Goal: Communication & Community: Answer question/provide support

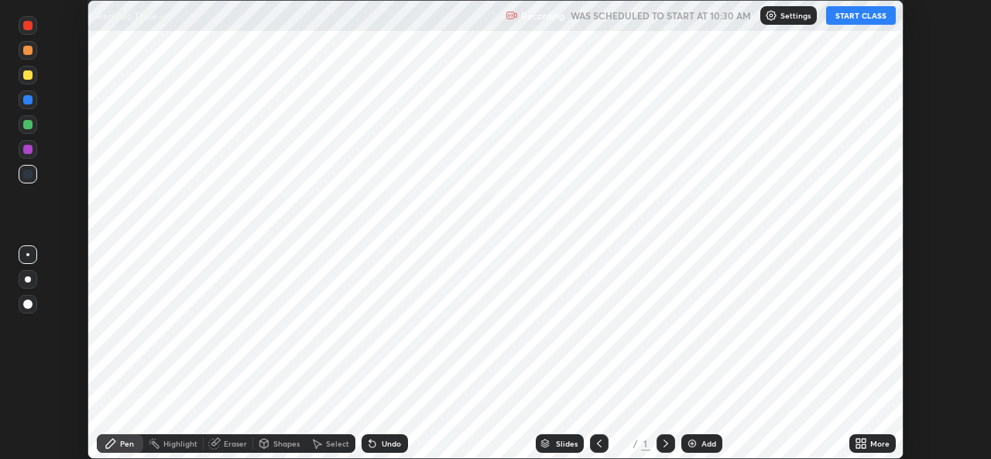
scroll to position [459, 990]
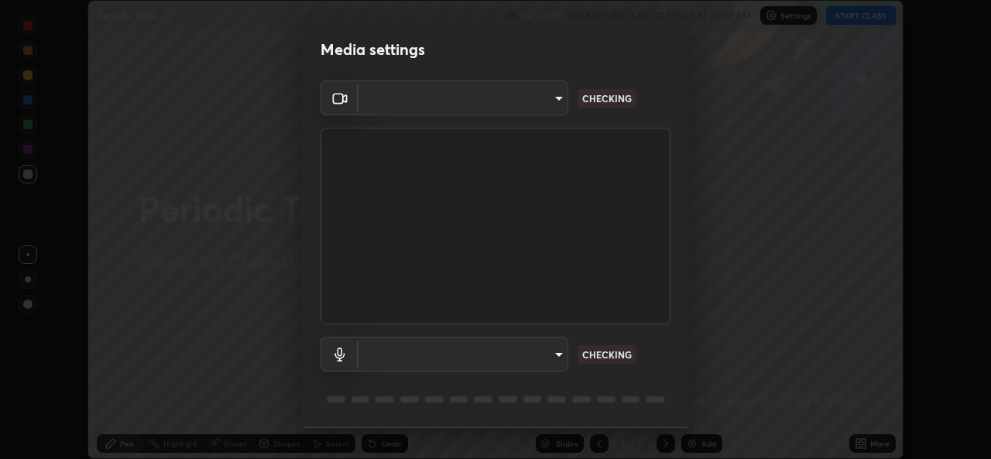
type input "b4951f90531da0d842cdcd629816b7b2be3c5c01230d926a2f210d32d9644bff"
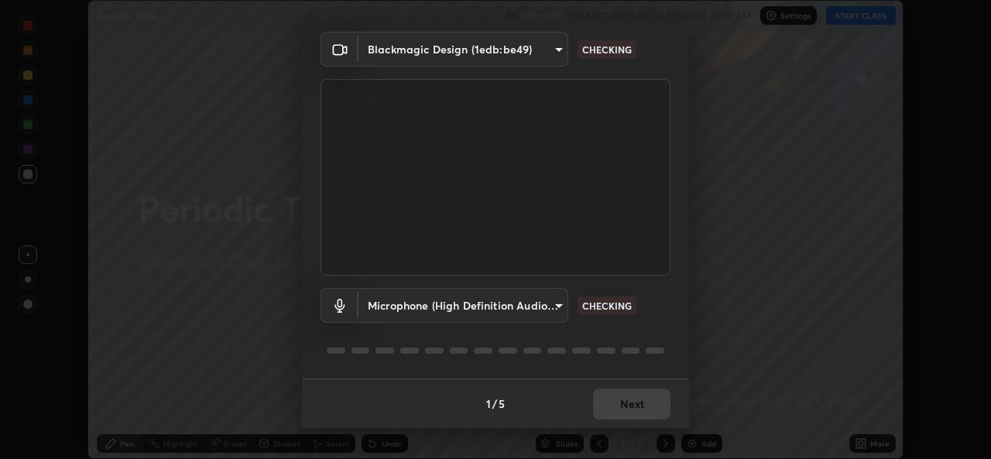
click at [551, 308] on body "Erase all Periodic Table - 1 Recording WAS SCHEDULED TO START AT 10:30 AM Setti…" at bounding box center [495, 229] width 991 height 459
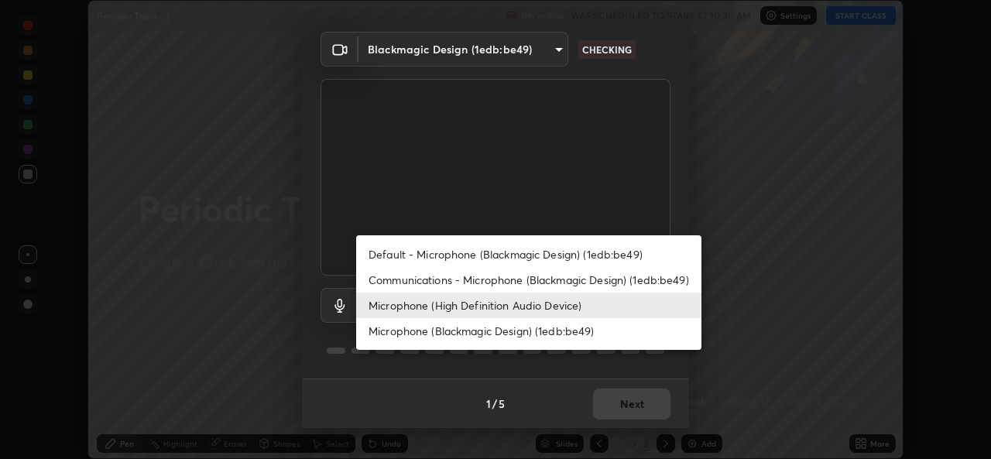
click at [422, 257] on li "Default - Microphone (Blackmagic Design) (1edb:be49)" at bounding box center [528, 255] width 345 height 26
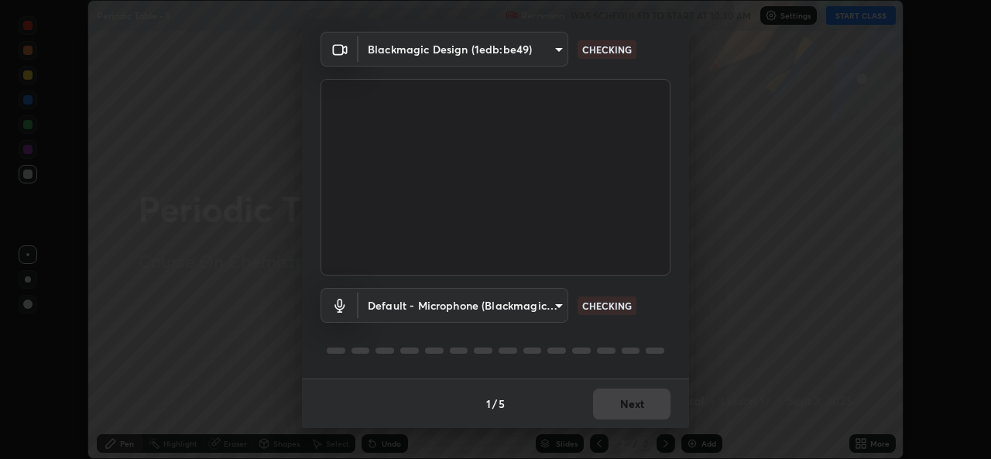
click at [554, 308] on body "Erase all Periodic Table - 1 Recording WAS SCHEDULED TO START AT 10:30 AM Setti…" at bounding box center [495, 229] width 991 height 459
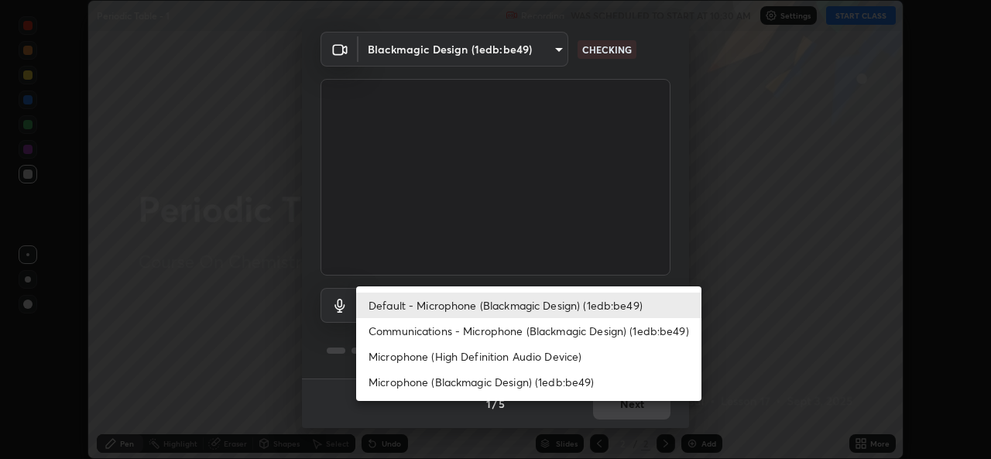
click at [445, 359] on li "Microphone (High Definition Audio Device)" at bounding box center [528, 357] width 345 height 26
type input "99848f2a9d109760ec62b66e2f255c73a791916cfc686045695a6d5e2156f403"
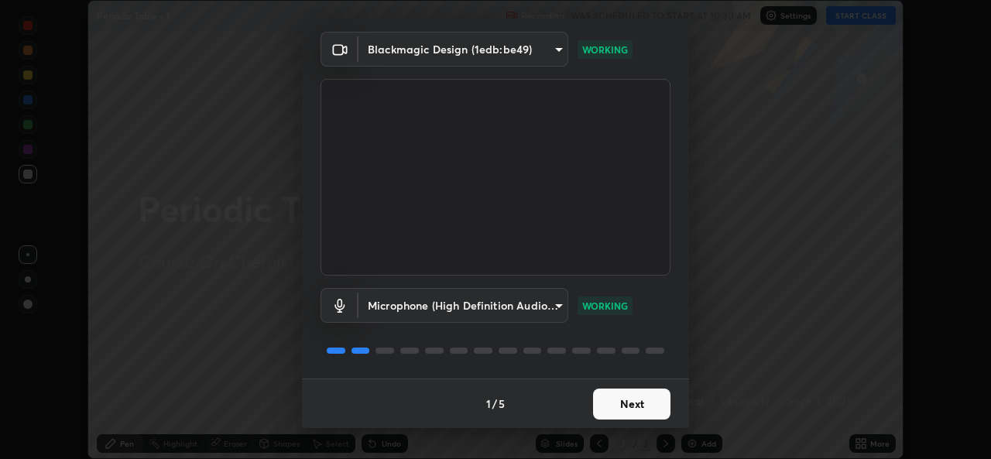
click at [623, 410] on button "Next" at bounding box center [631, 404] width 77 height 31
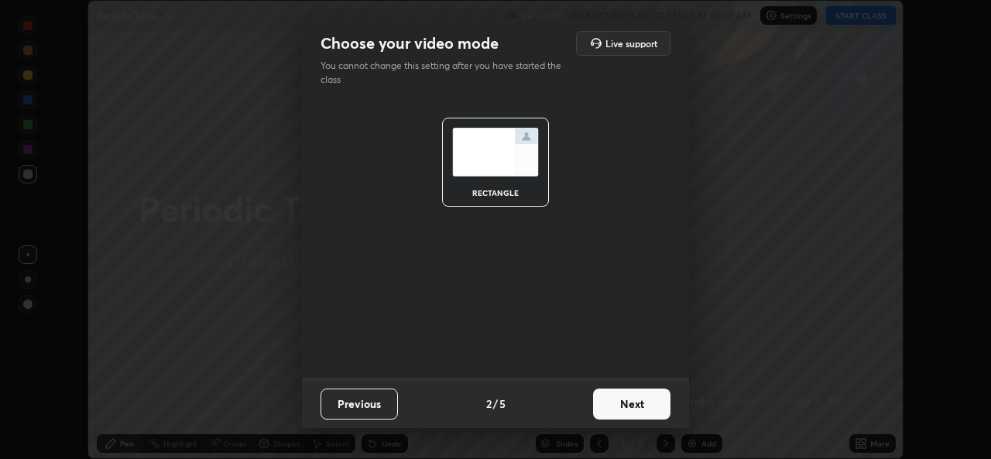
scroll to position [0, 0]
click at [623, 410] on button "Next" at bounding box center [631, 404] width 77 height 31
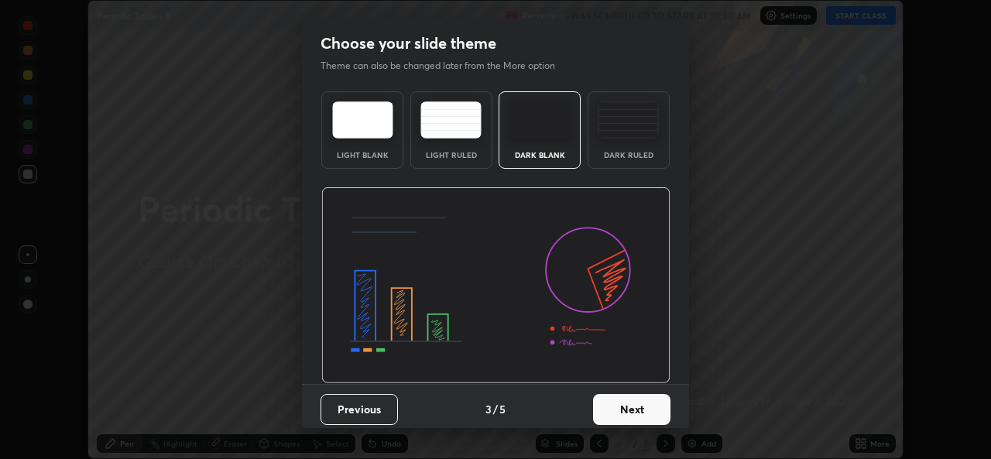
click at [633, 410] on button "Next" at bounding box center [631, 409] width 77 height 31
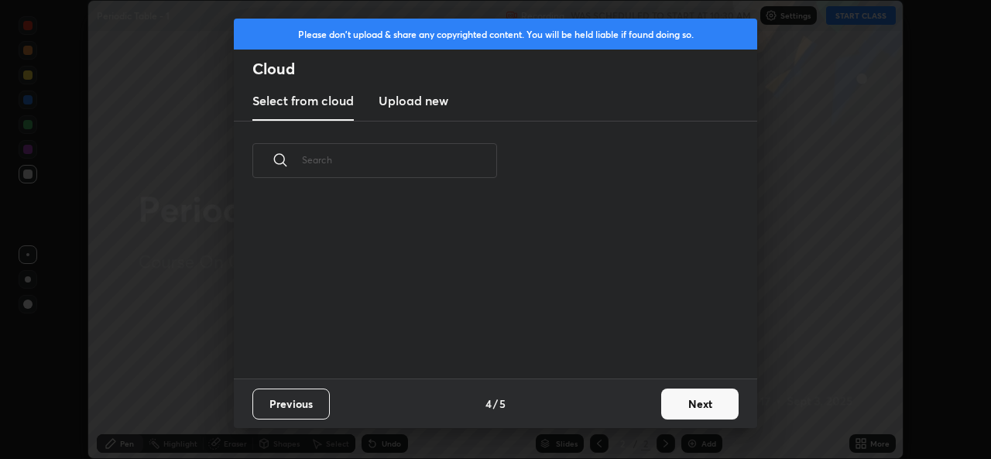
scroll to position [178, 497]
click at [678, 411] on button "Next" at bounding box center [699, 404] width 77 height 31
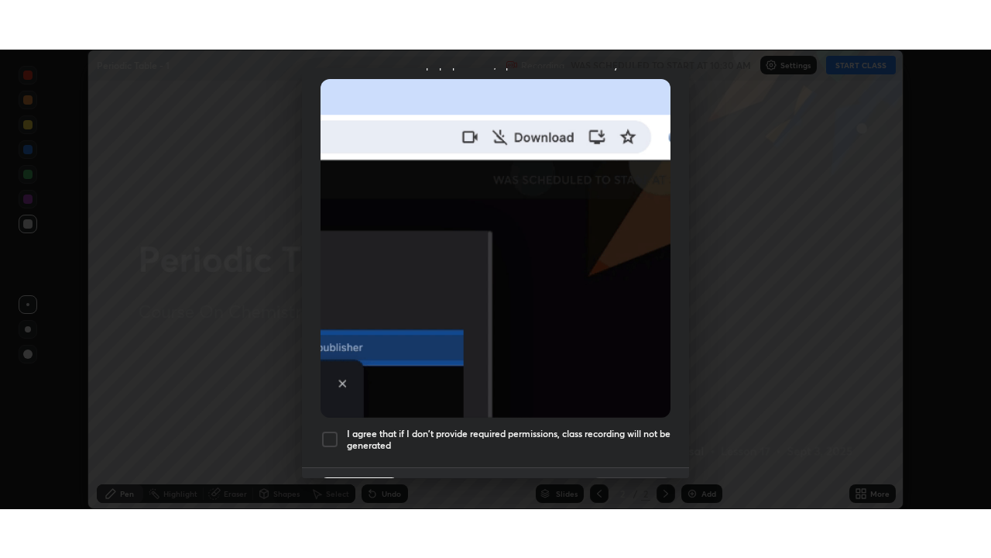
scroll to position [365, 0]
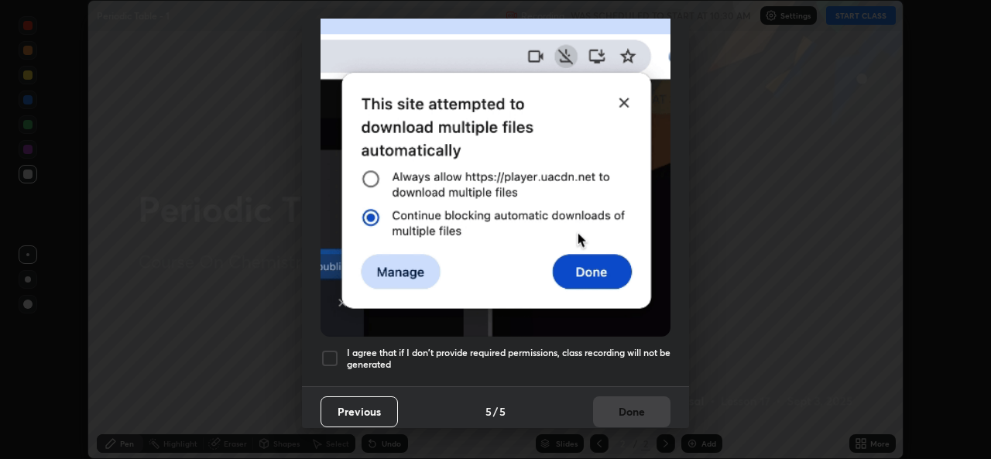
click at [333, 354] on div at bounding box center [330, 358] width 19 height 19
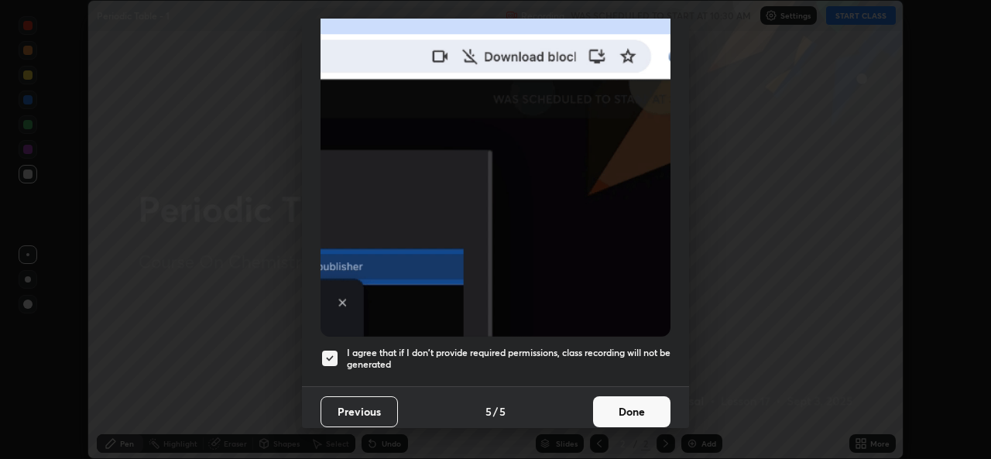
click at [629, 403] on button "Done" at bounding box center [631, 412] width 77 height 31
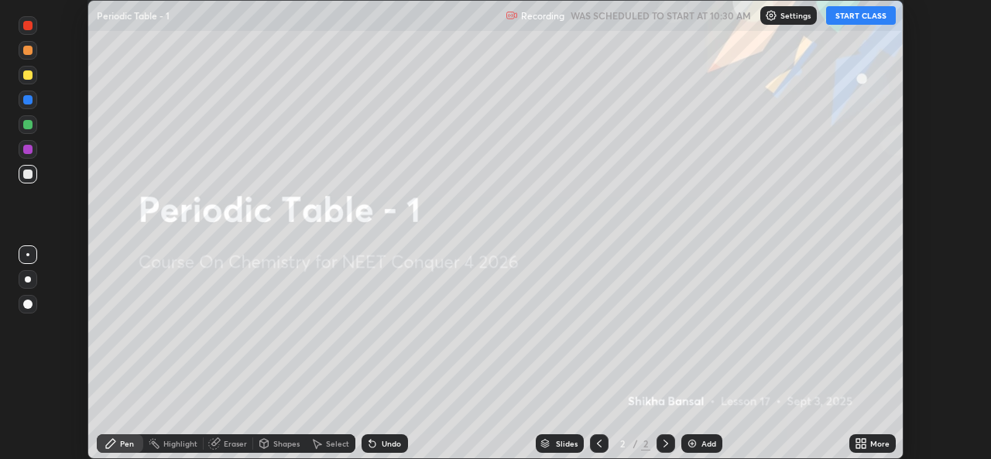
click at [863, 15] on button "START CLASS" at bounding box center [861, 15] width 70 height 19
click at [863, 440] on icon at bounding box center [864, 441] width 4 height 4
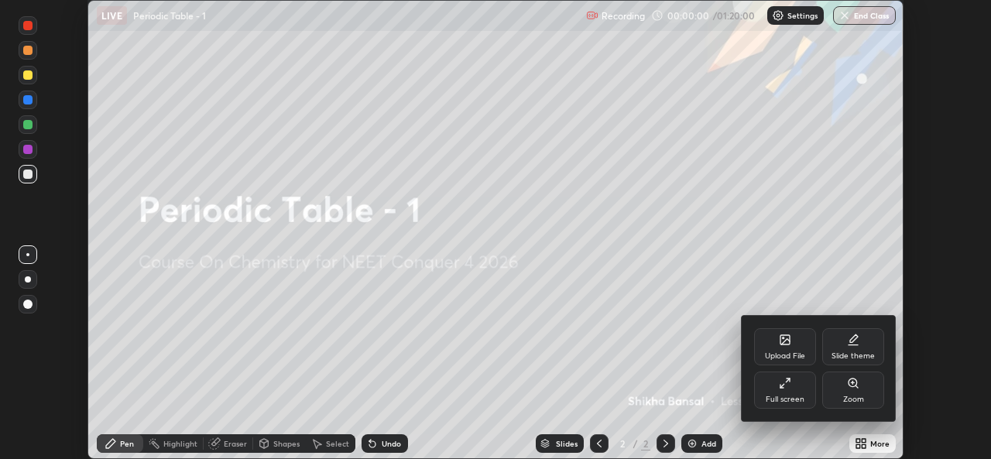
click at [778, 396] on div "Full screen" at bounding box center [785, 400] width 39 height 8
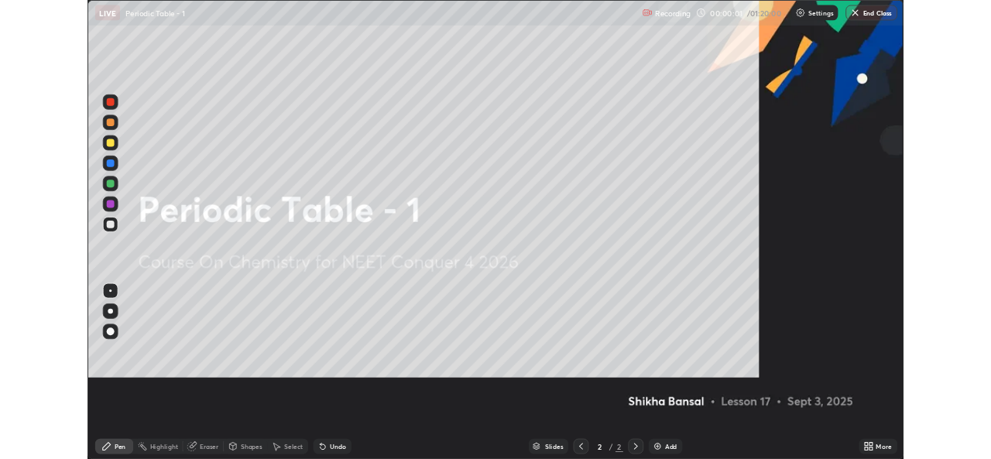
scroll to position [558, 991]
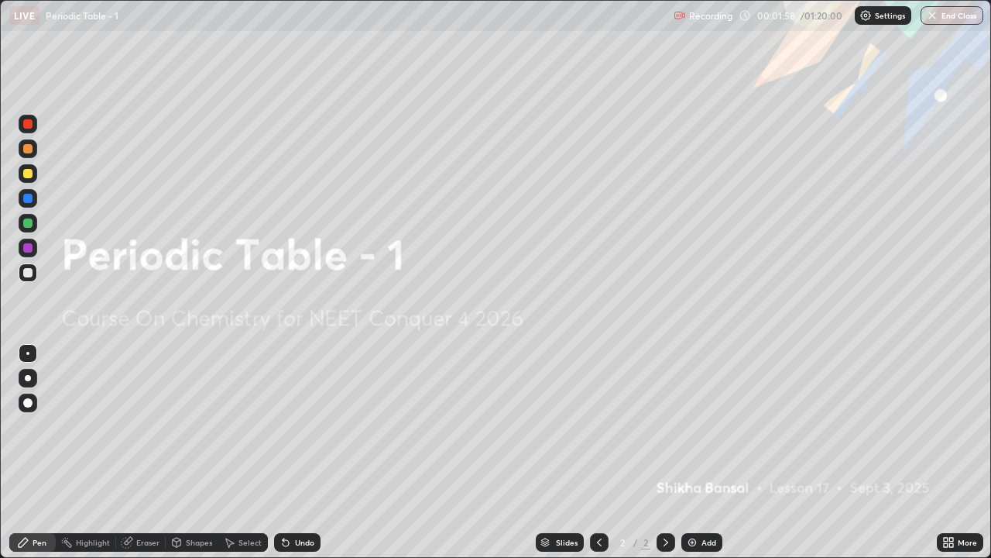
click at [34, 177] on div at bounding box center [28, 173] width 19 height 19
click at [702, 458] on div "Add" at bounding box center [709, 542] width 15 height 8
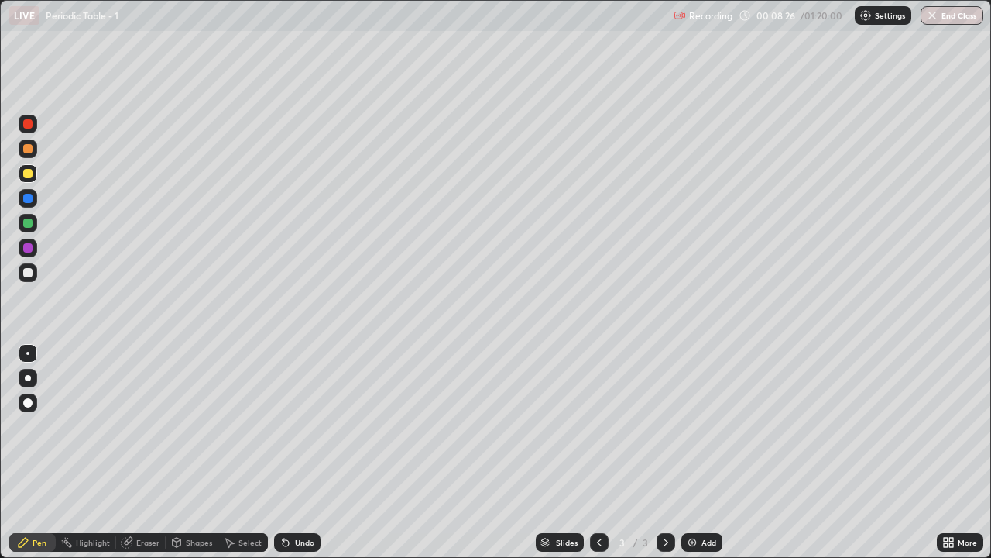
click at [29, 274] on div at bounding box center [27, 272] width 9 height 9
click at [28, 174] on div at bounding box center [27, 173] width 9 height 9
click at [34, 228] on div at bounding box center [28, 223] width 19 height 19
click at [692, 458] on img at bounding box center [692, 542] width 12 height 12
click at [29, 173] on div at bounding box center [27, 173] width 9 height 9
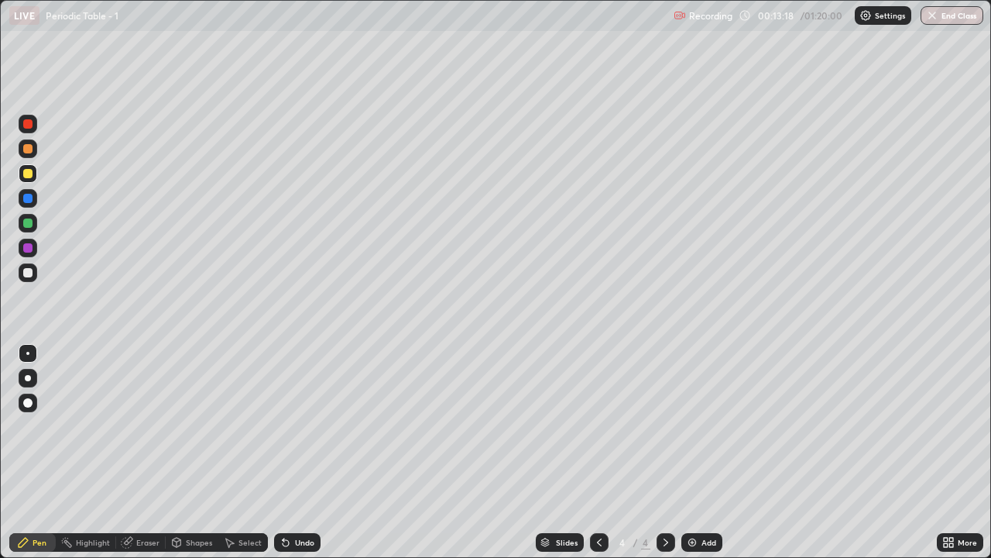
click at [29, 276] on div at bounding box center [27, 272] width 9 height 9
click at [296, 458] on div "Undo" at bounding box center [304, 542] width 19 height 8
click at [301, 458] on div "Undo" at bounding box center [304, 542] width 19 height 8
click at [27, 169] on div at bounding box center [27, 173] width 9 height 9
click at [28, 224] on div at bounding box center [27, 222] width 9 height 9
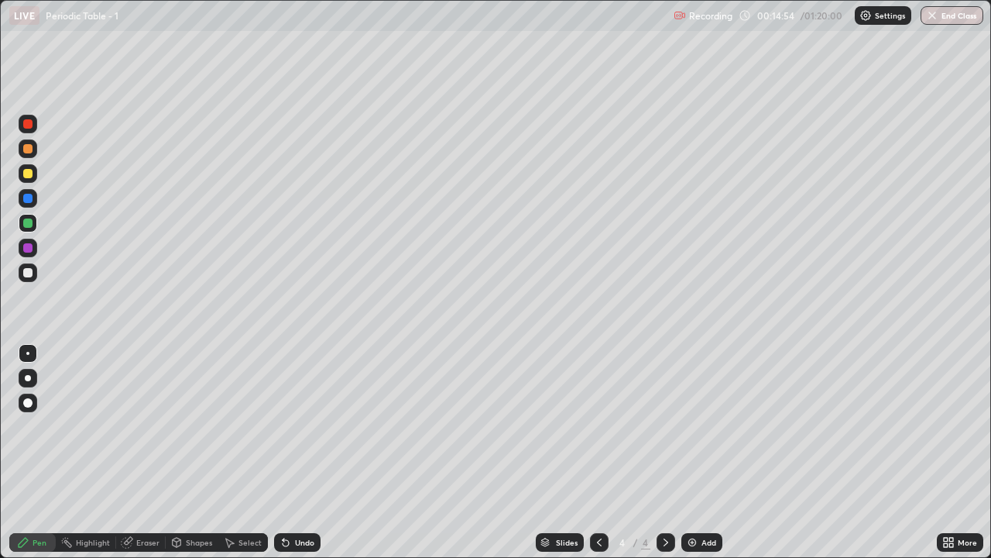
click at [33, 275] on div at bounding box center [28, 272] width 19 height 19
click at [31, 221] on div at bounding box center [27, 222] width 9 height 9
click at [30, 177] on div at bounding box center [27, 173] width 9 height 9
click at [29, 276] on div at bounding box center [27, 272] width 9 height 9
click at [314, 458] on div "Undo" at bounding box center [297, 542] width 46 height 19
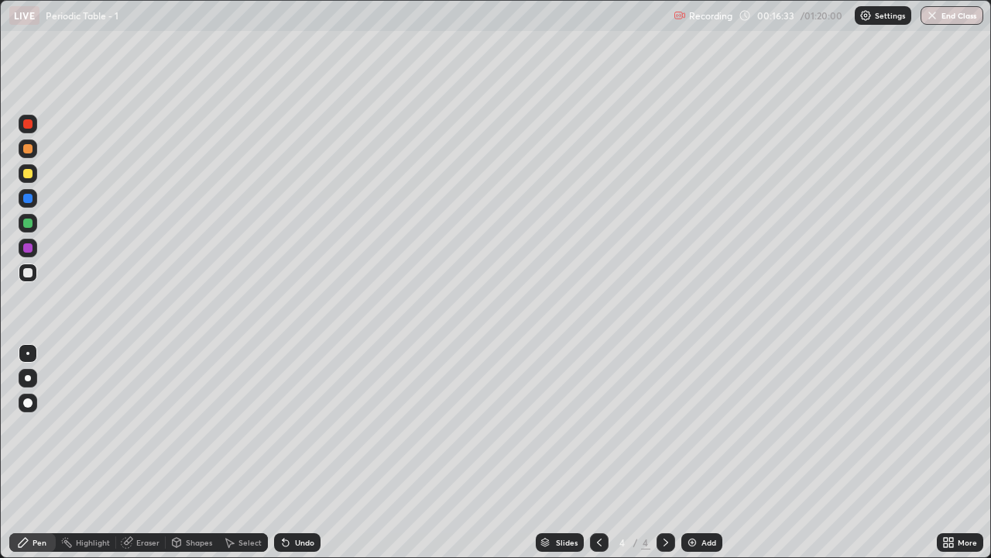
click at [307, 458] on div "Undo" at bounding box center [304, 542] width 19 height 8
click at [34, 221] on div at bounding box center [28, 223] width 19 height 19
click at [701, 458] on div "Add" at bounding box center [702, 542] width 41 height 19
click at [32, 175] on div at bounding box center [27, 173] width 9 height 9
click at [191, 458] on div "Shapes" at bounding box center [199, 542] width 26 height 8
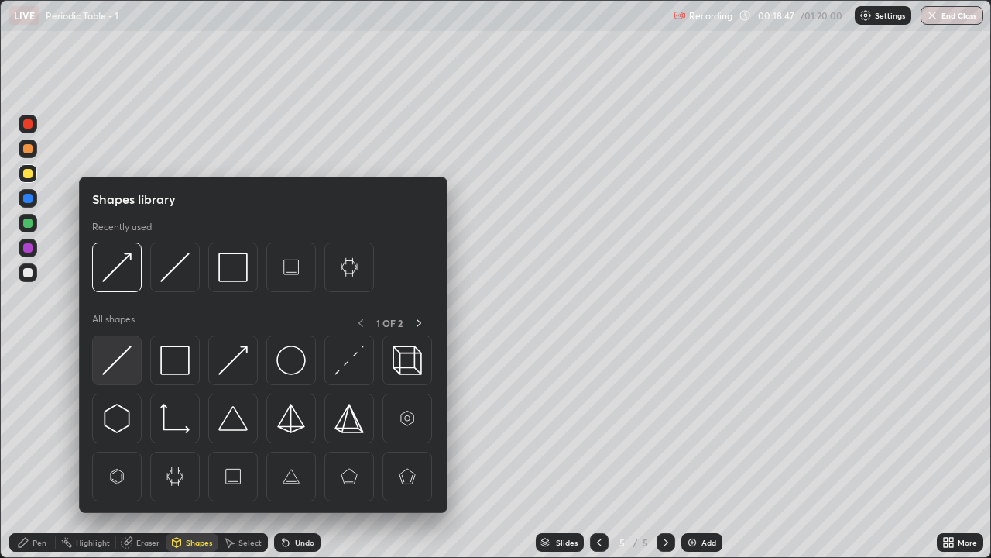
click at [126, 365] on img at bounding box center [116, 359] width 29 height 29
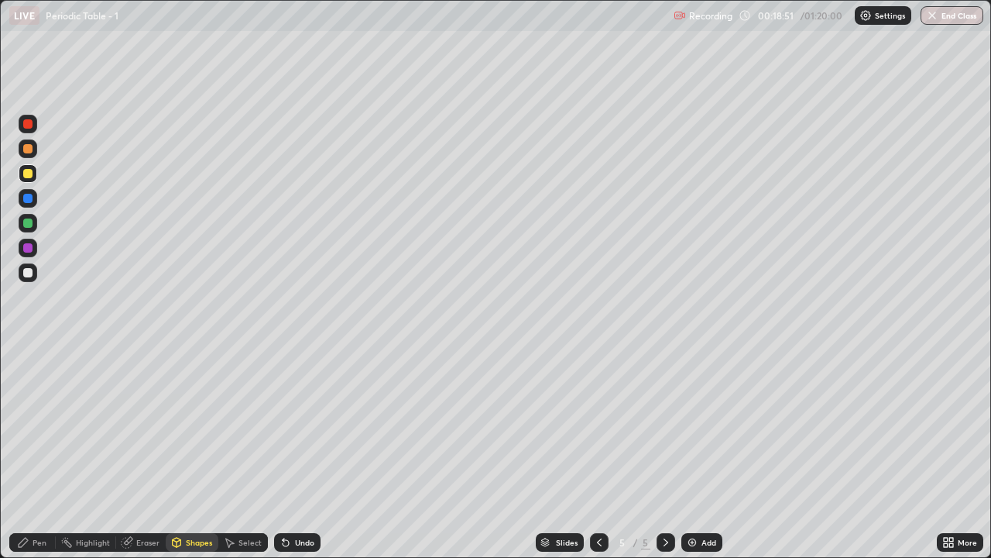
click at [305, 458] on div "Undo" at bounding box center [304, 542] width 19 height 8
click at [142, 458] on div "Eraser" at bounding box center [147, 542] width 23 height 8
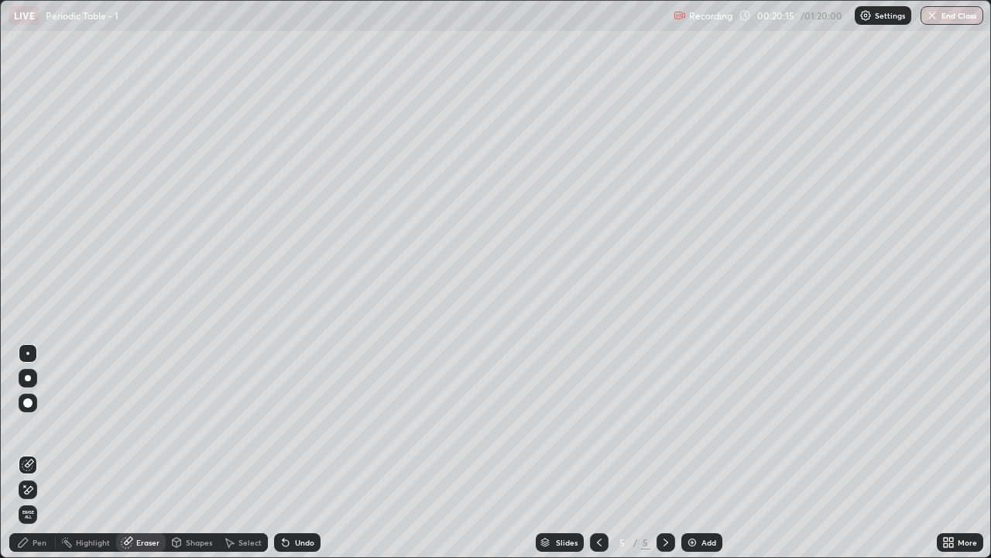
click at [304, 458] on div "Undo" at bounding box center [304, 542] width 19 height 8
click at [36, 458] on div "Pen" at bounding box center [32, 542] width 46 height 19
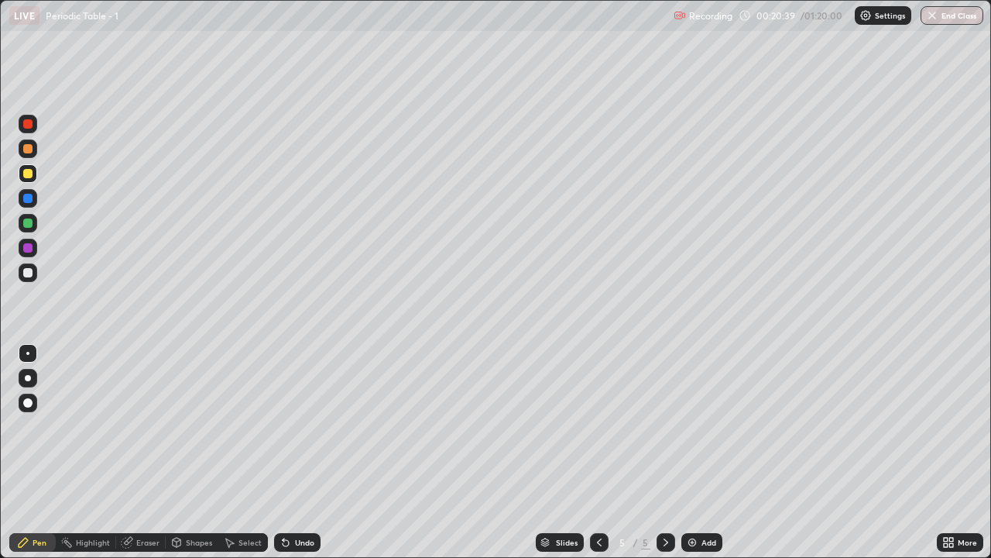
click at [29, 274] on div at bounding box center [27, 272] width 9 height 9
click at [302, 458] on div "Undo" at bounding box center [297, 542] width 46 height 19
click at [191, 458] on div "Shapes" at bounding box center [192, 542] width 53 height 19
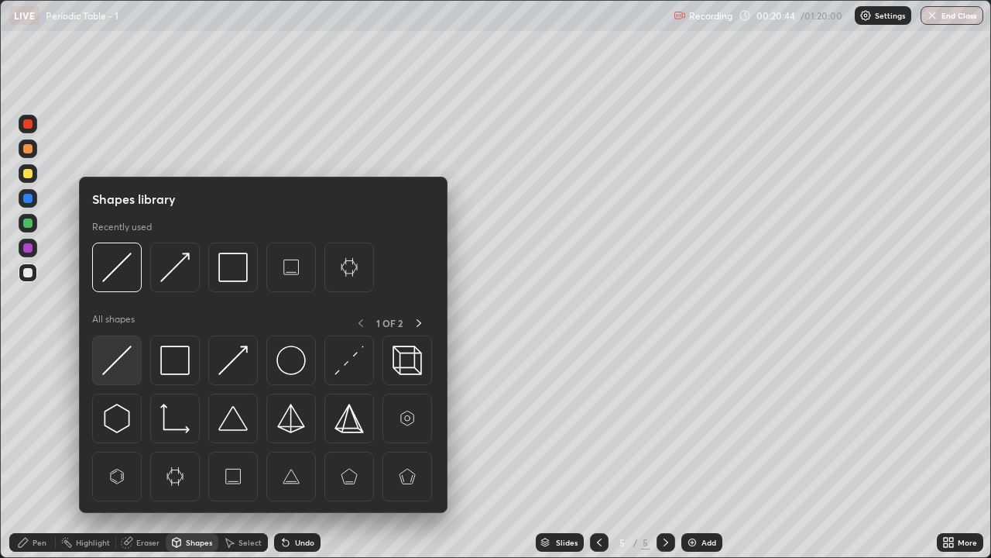
click at [129, 371] on img at bounding box center [116, 359] width 29 height 29
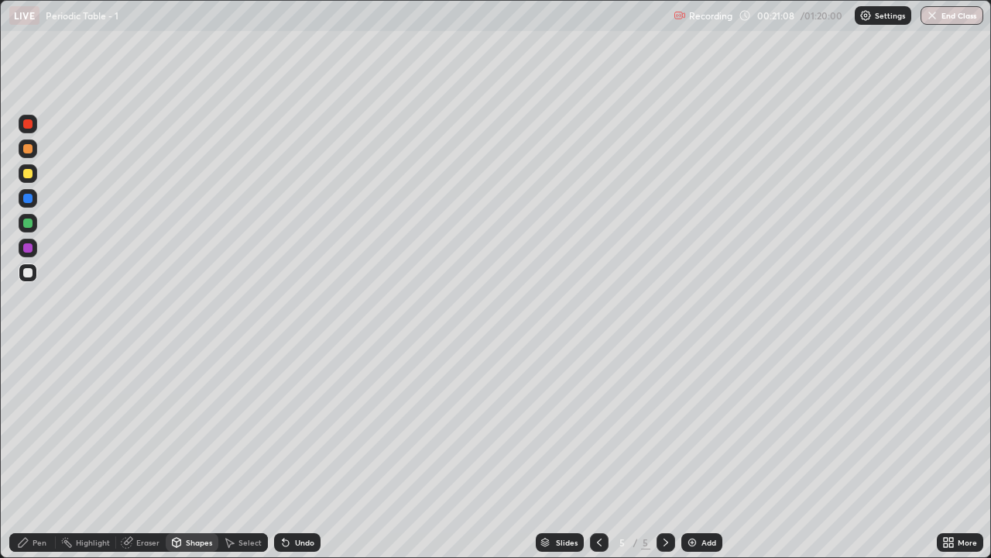
click at [32, 458] on div "Pen" at bounding box center [32, 542] width 46 height 19
click at [303, 458] on div "Undo" at bounding box center [304, 542] width 19 height 8
click at [29, 225] on div at bounding box center [27, 222] width 9 height 9
click at [42, 69] on div "Erase all" at bounding box center [27, 279] width 37 height 496
click at [36, 276] on div at bounding box center [28, 272] width 19 height 19
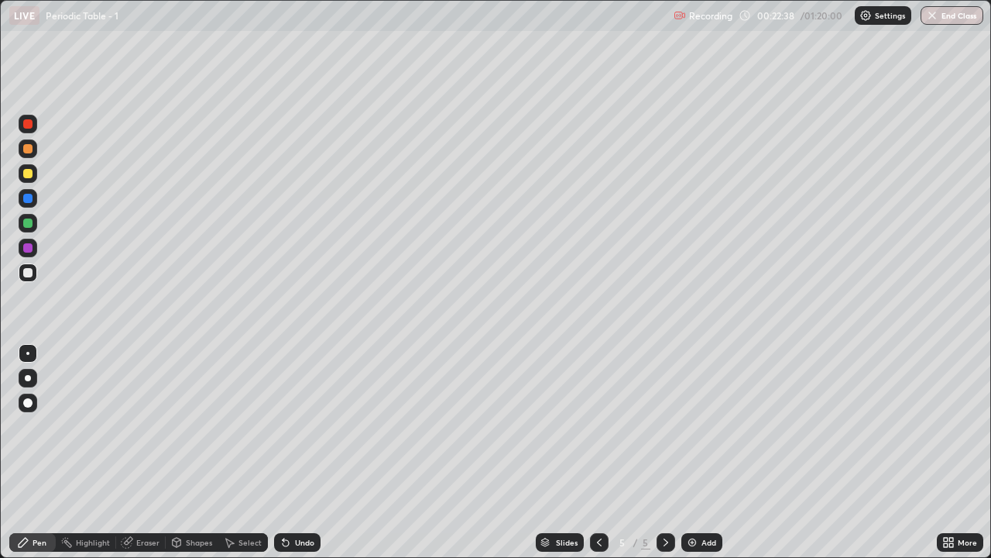
click at [306, 458] on div "Undo" at bounding box center [304, 542] width 19 height 8
click at [307, 458] on div "Undo" at bounding box center [304, 542] width 19 height 8
click at [32, 270] on div at bounding box center [27, 272] width 9 height 9
click at [28, 174] on div at bounding box center [27, 173] width 9 height 9
click at [192, 458] on div "Shapes" at bounding box center [199, 542] width 26 height 8
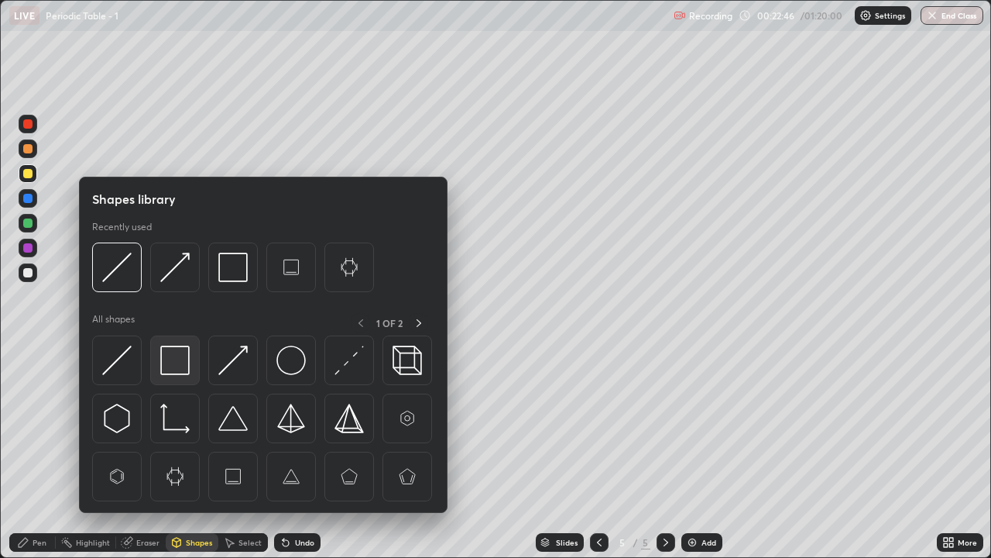
click at [183, 364] on img at bounding box center [174, 359] width 29 height 29
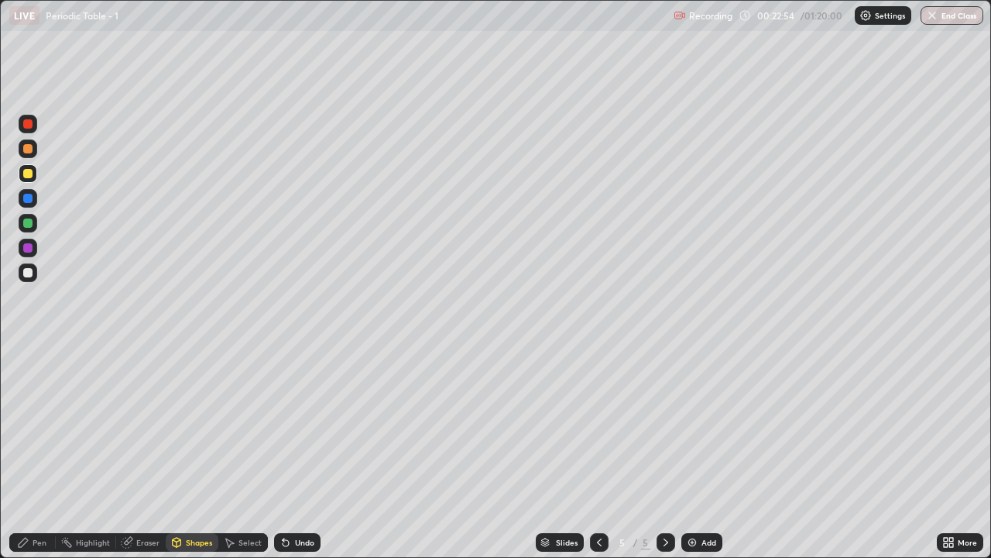
click at [191, 458] on div "Shapes" at bounding box center [192, 542] width 53 height 19
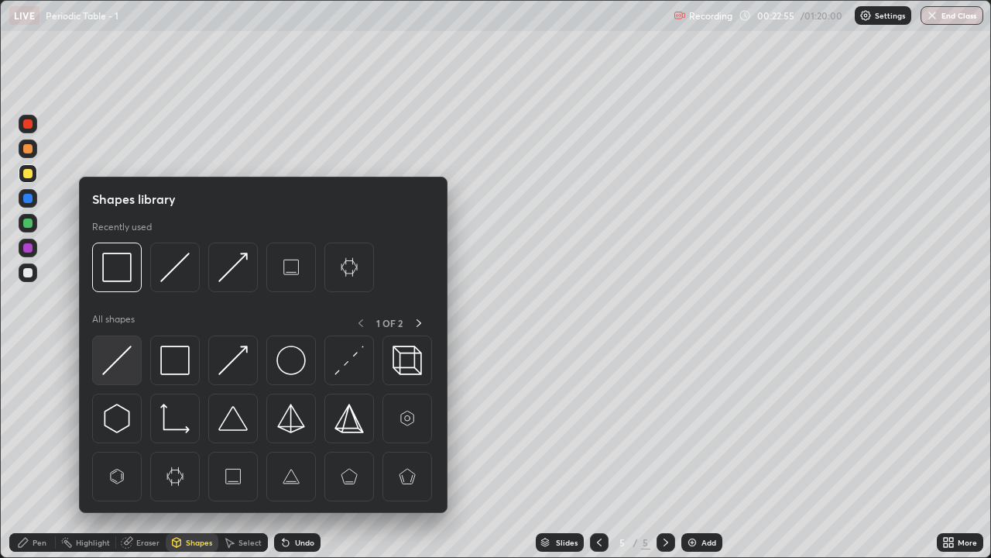
click at [127, 361] on img at bounding box center [116, 359] width 29 height 29
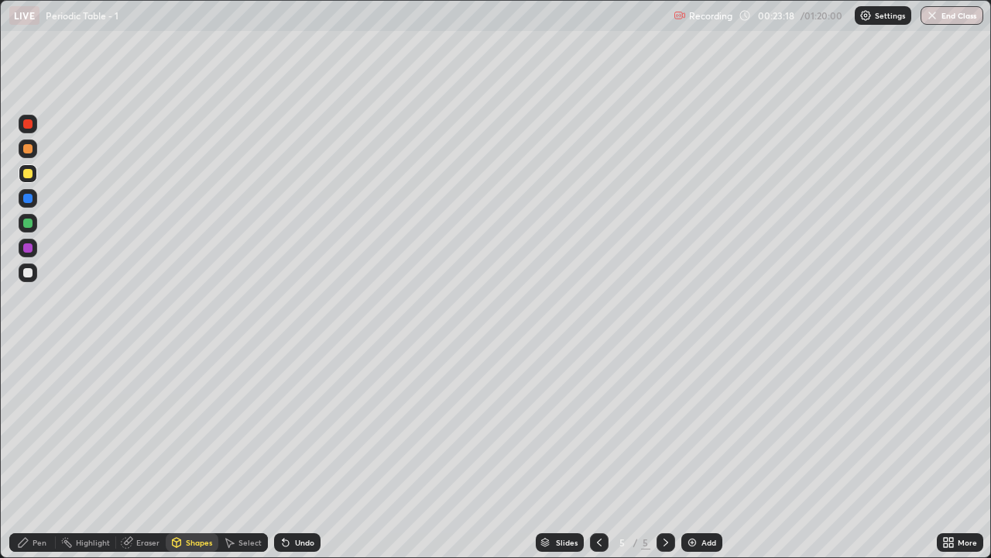
click at [29, 273] on div at bounding box center [27, 272] width 9 height 9
click at [36, 458] on div "Pen" at bounding box center [40, 542] width 14 height 8
click at [28, 224] on div at bounding box center [27, 222] width 9 height 9
click at [26, 274] on div at bounding box center [27, 272] width 9 height 9
click at [300, 458] on div "Undo" at bounding box center [297, 542] width 46 height 19
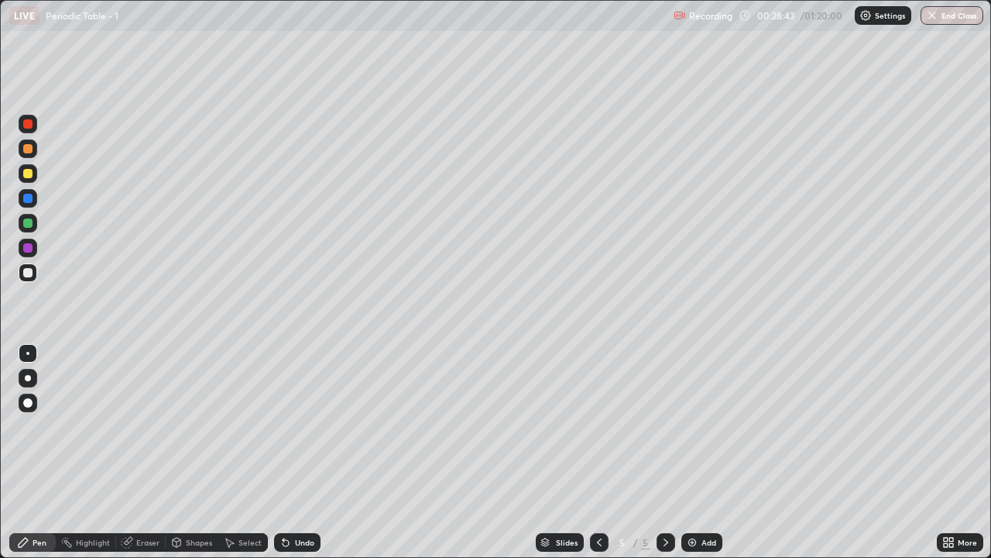
click at [30, 149] on div at bounding box center [27, 148] width 9 height 9
click at [297, 458] on div "Undo" at bounding box center [297, 542] width 46 height 19
click at [303, 458] on div "Undo" at bounding box center [297, 542] width 46 height 19
click at [304, 458] on div "Undo" at bounding box center [297, 542] width 46 height 19
click at [29, 274] on div at bounding box center [27, 272] width 9 height 9
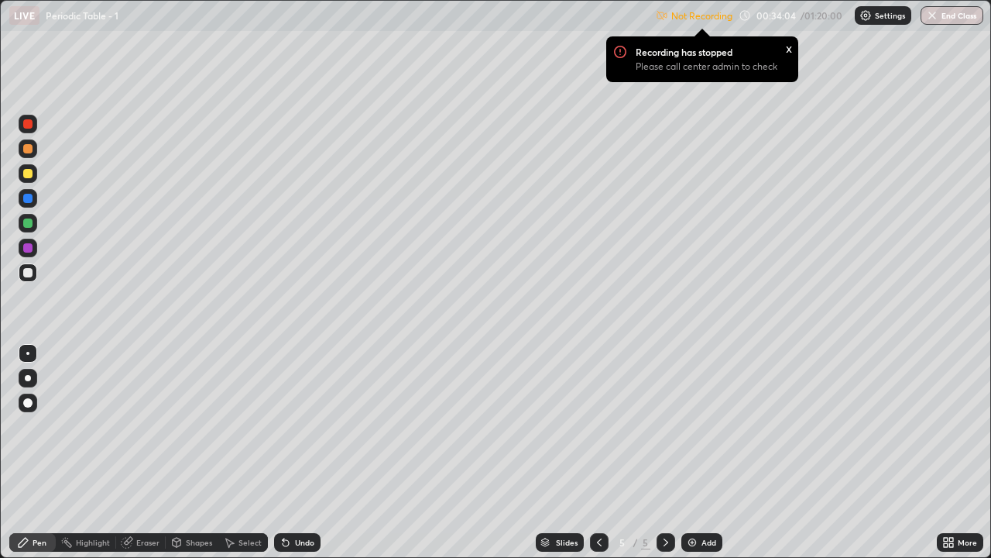
click at [297, 458] on div "Undo" at bounding box center [304, 542] width 19 height 8
click at [947, 458] on icon at bounding box center [946, 539] width 4 height 4
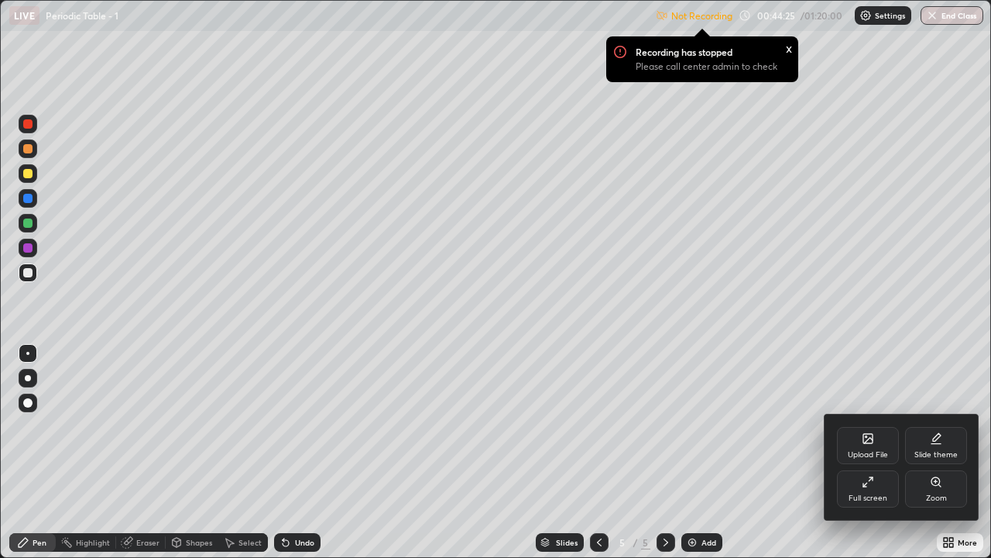
click at [865, 458] on icon at bounding box center [865, 484] width 4 height 4
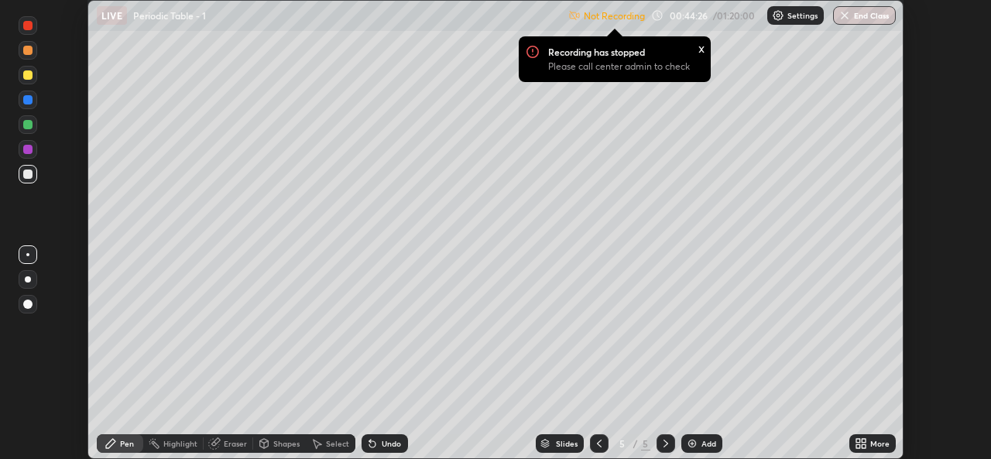
scroll to position [76984, 76452]
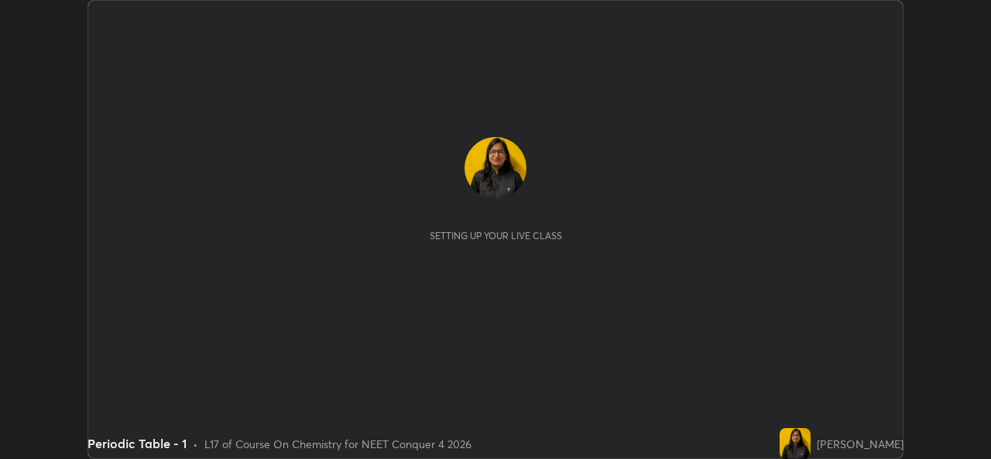
scroll to position [459, 991]
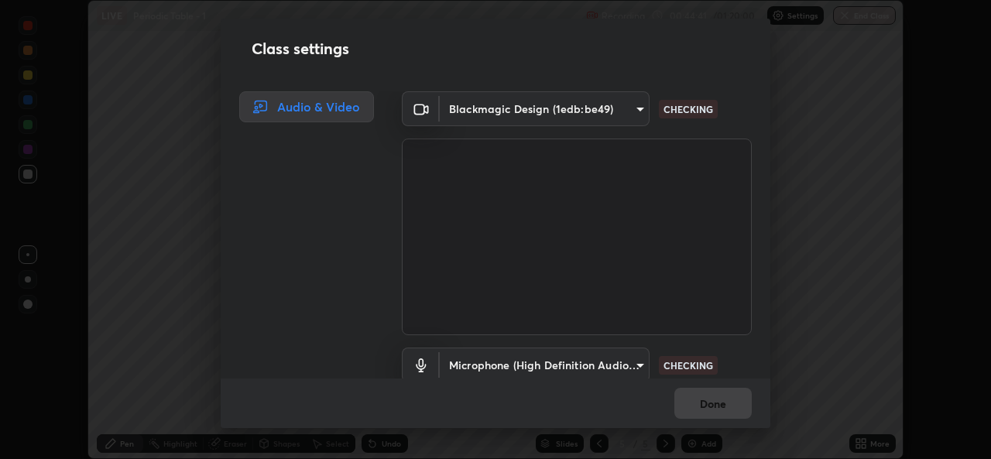
click at [867, 442] on div "Class settings Audio & Video Blackmagic Design (1edb:be49) b4951f90531da0d842cd…" at bounding box center [495, 229] width 991 height 459
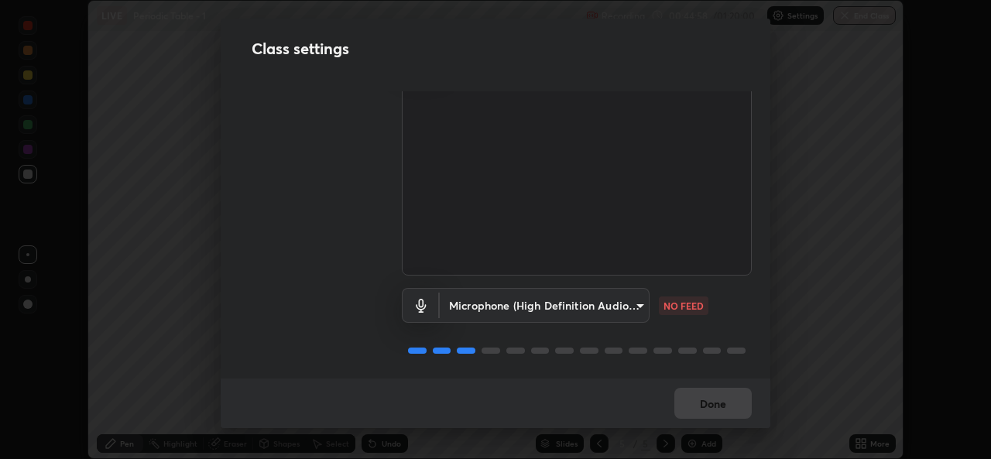
click at [617, 304] on body "Erase all LIVE Periodic Table - 1 Recording 00:44:58 / 01:20:00 Settings End Cl…" at bounding box center [495, 229] width 991 height 459
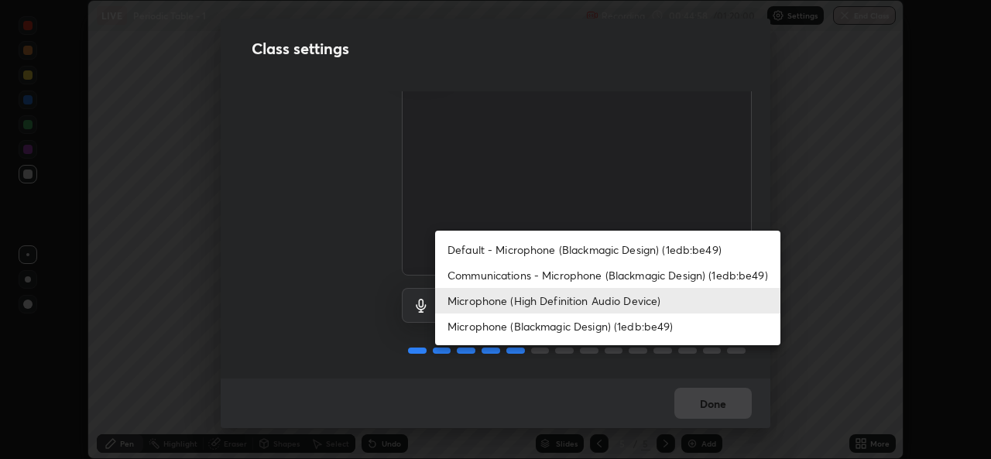
click at [530, 275] on li "Communications - Microphone (Blackmagic Design) (1edb:be49)" at bounding box center [607, 276] width 345 height 26
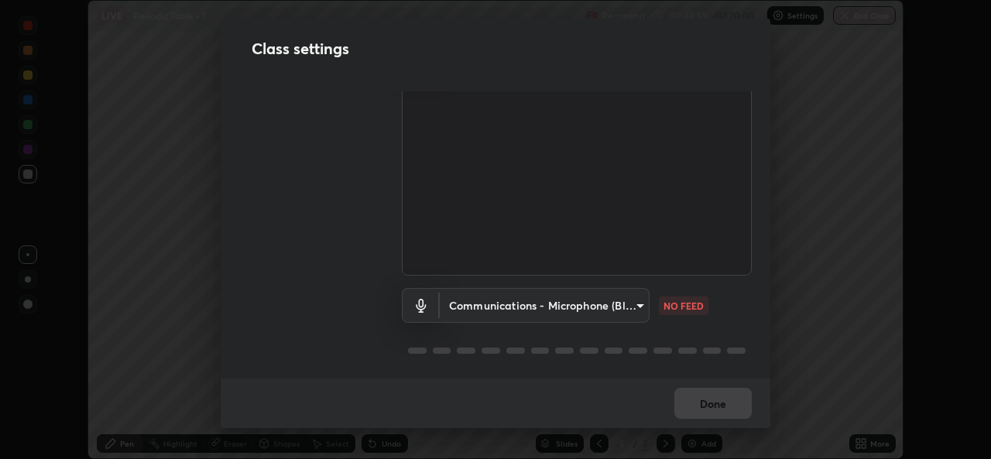
click at [542, 305] on body "Erase all LIVE Periodic Table - 1 Recording 00:44:59 / 01:20:00 Settings End Cl…" at bounding box center [495, 229] width 991 height 459
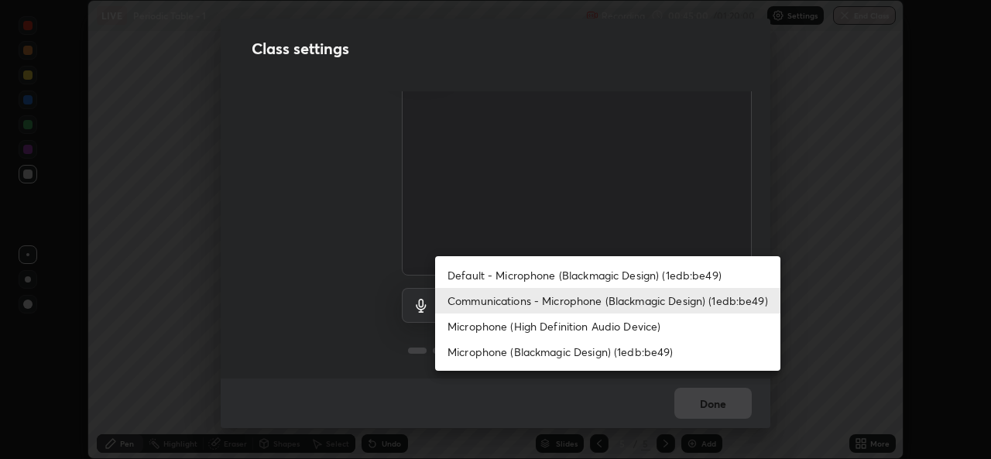
click at [511, 342] on li "Microphone (Blackmagic Design) (1edb:be49)" at bounding box center [607, 352] width 345 height 26
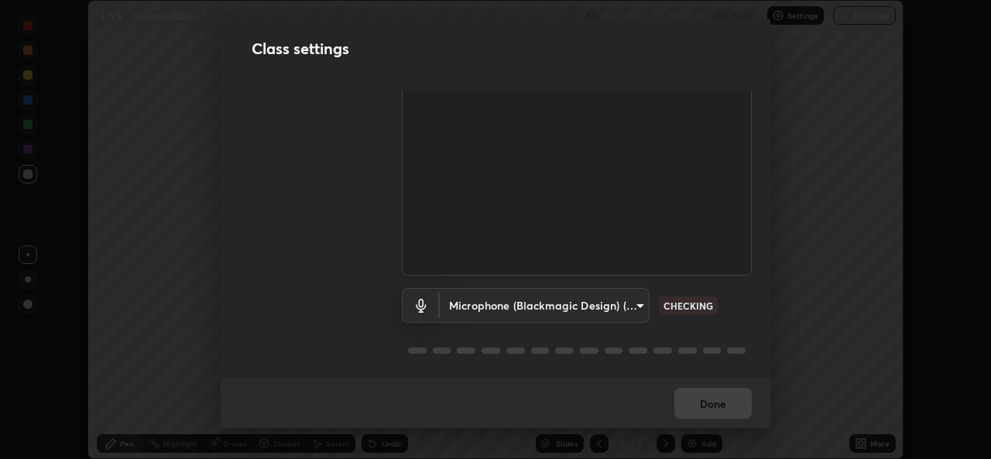
click at [526, 308] on body "Erase all LIVE Periodic Table - 1 Recording 00:45:00 / 01:20:00 Settings End Cl…" at bounding box center [495, 229] width 991 height 459
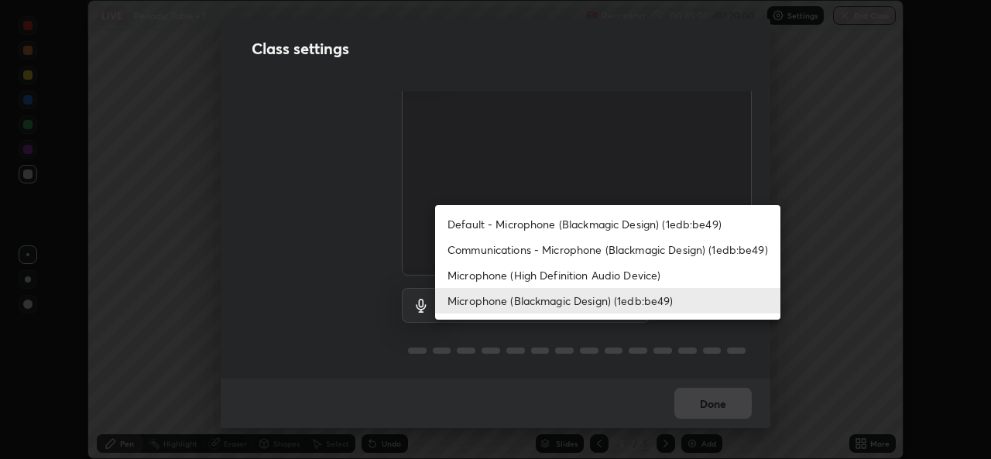
click at [525, 271] on li "Microphone (High Definition Audio Device)" at bounding box center [607, 276] width 345 height 26
type input "99848f2a9d109760ec62b66e2f255c73a791916cfc686045695a6d5e2156f403"
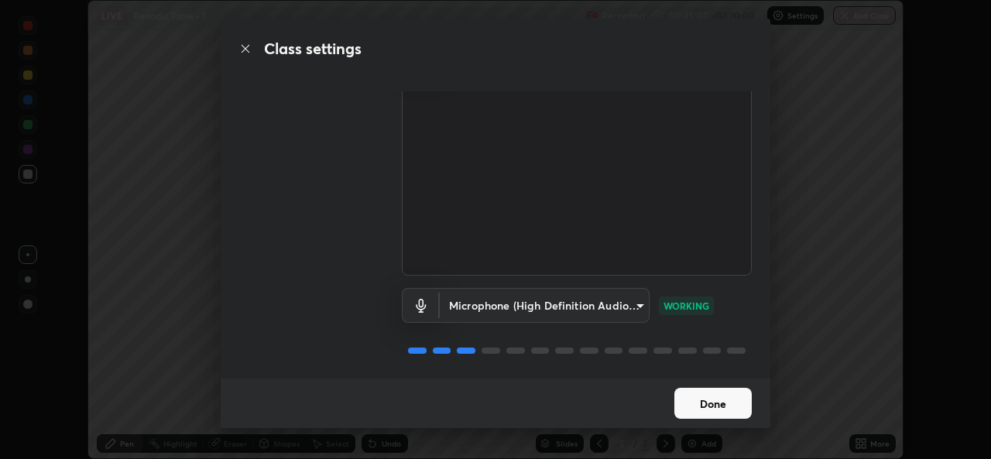
click at [730, 403] on button "Done" at bounding box center [713, 403] width 77 height 31
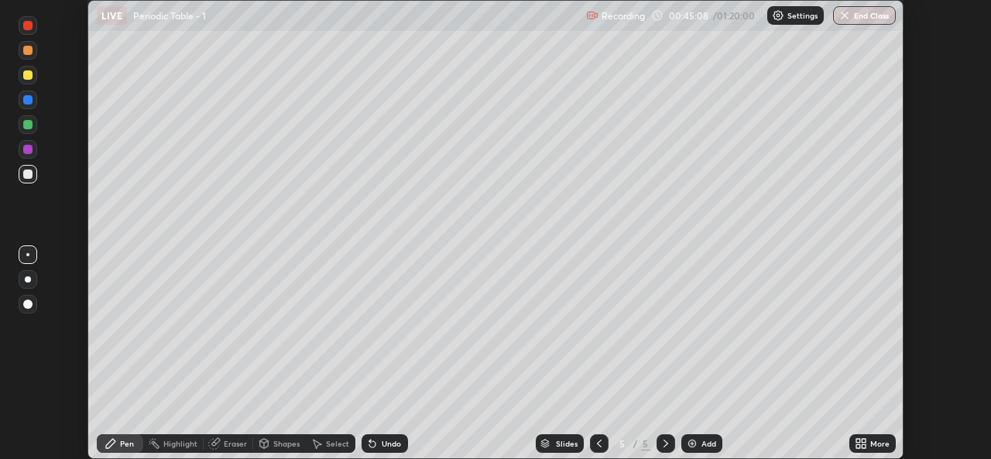
click at [804, 14] on p "Settings" at bounding box center [803, 16] width 30 height 8
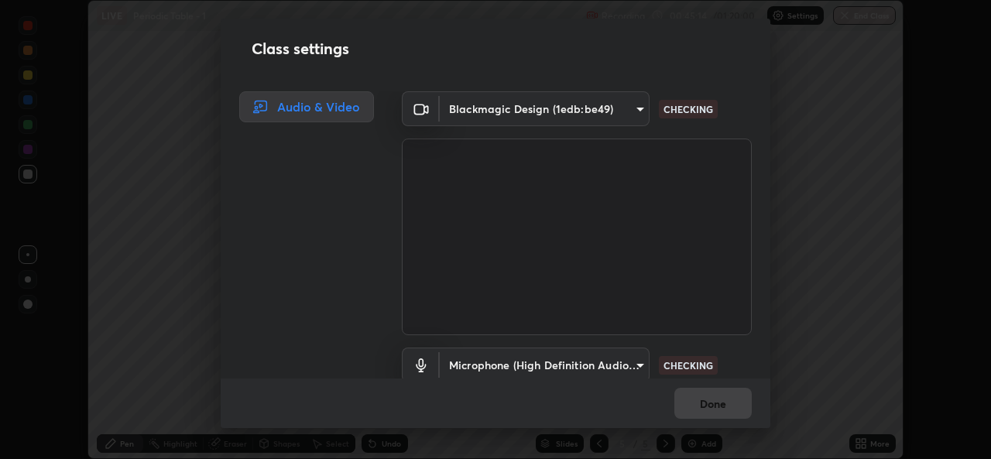
click at [635, 105] on body "Erase all LIVE Periodic Table - 1 Recording 00:45:14 / 01:20:00 Settings End Cl…" at bounding box center [495, 229] width 991 height 459
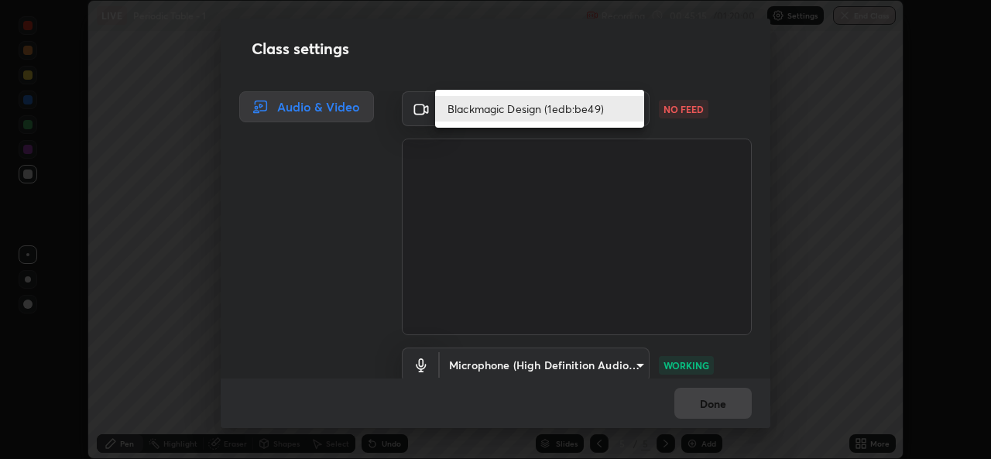
click at [593, 108] on li "Blackmagic Design (1edb:be49)" at bounding box center [539, 109] width 209 height 26
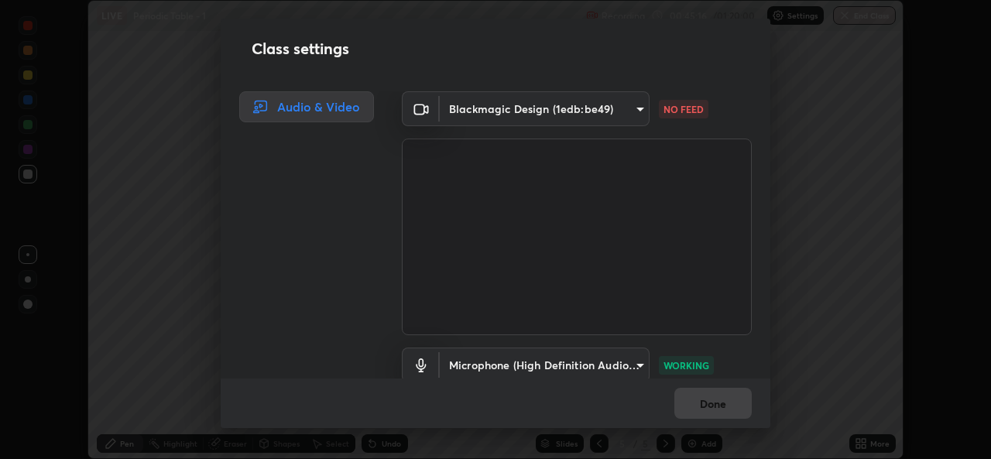
click at [612, 101] on body "Erase all LIVE Periodic Table - 1 Recording 00:45:16 / 01:20:00 Settings End Cl…" at bounding box center [495, 229] width 991 height 459
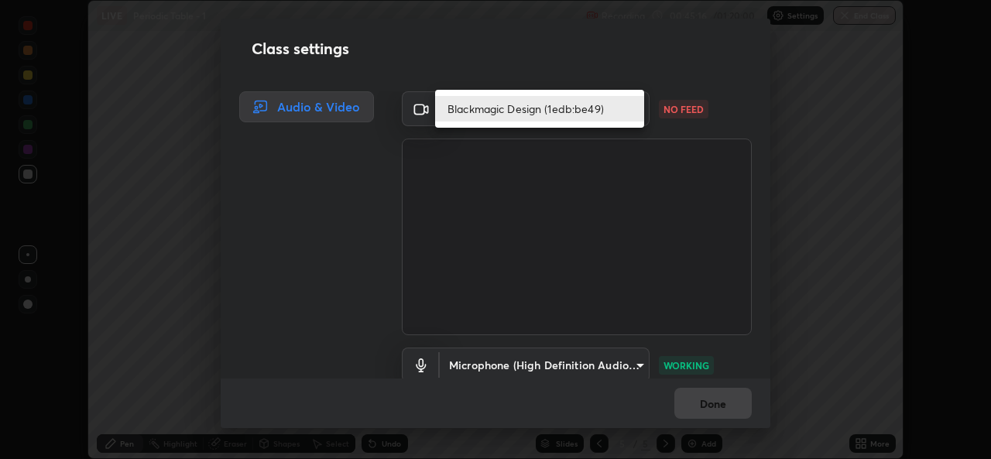
click at [595, 108] on li "Blackmagic Design (1edb:be49)" at bounding box center [539, 109] width 209 height 26
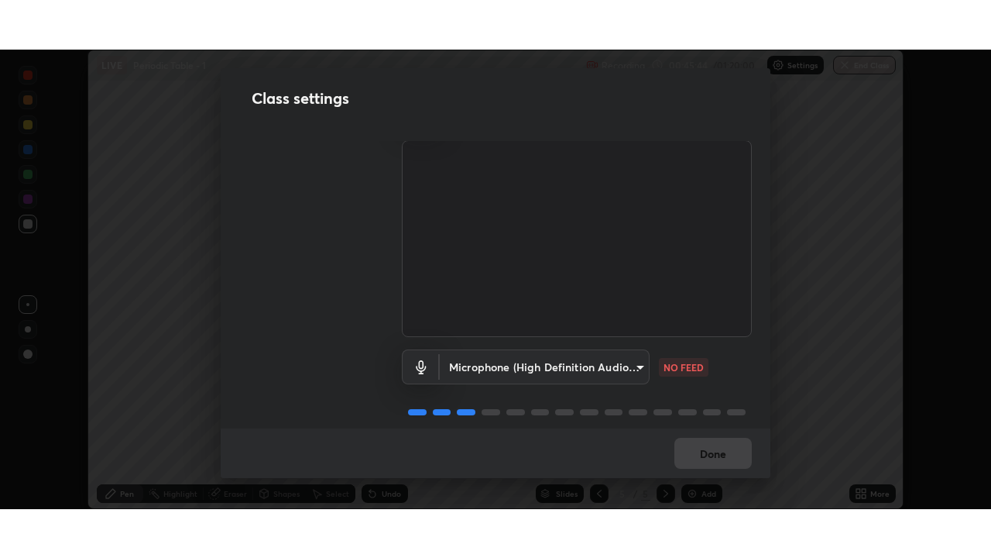
scroll to position [50, 0]
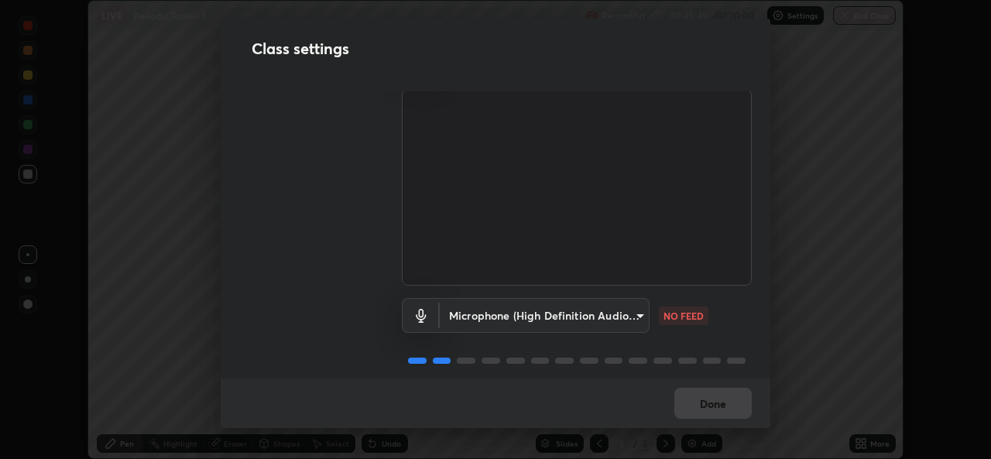
click at [541, 315] on body "Erase all LIVE Periodic Table - 1 Recording 00:45:45 / 01:20:00 Settings End Cl…" at bounding box center [495, 229] width 991 height 459
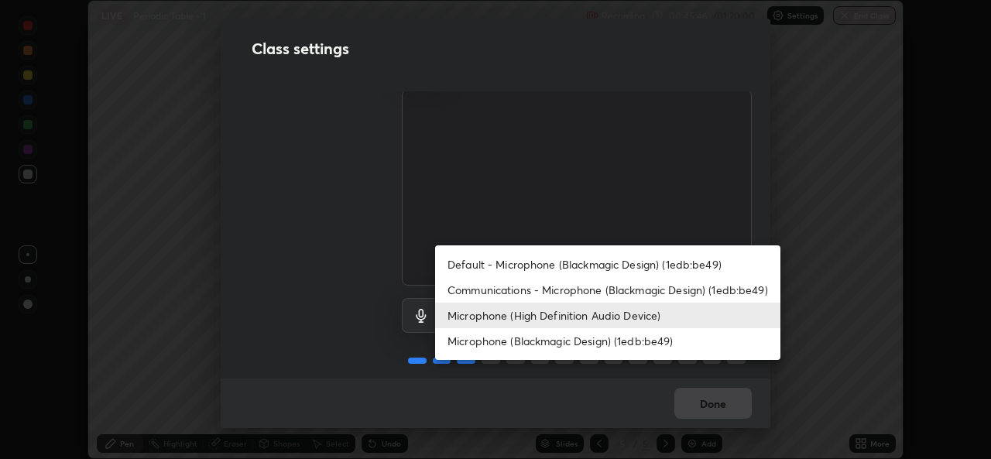
click at [511, 344] on li "Microphone (Blackmagic Design) (1edb:be49)" at bounding box center [607, 341] width 345 height 26
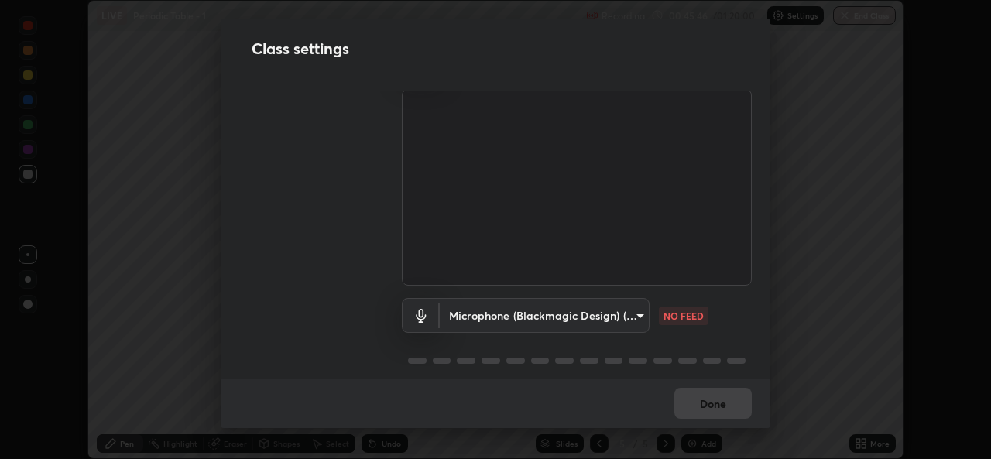
click at [513, 317] on body "Erase all LIVE Periodic Table - 1 Recording 00:45:46 / 01:20:00 Settings End Cl…" at bounding box center [495, 229] width 991 height 459
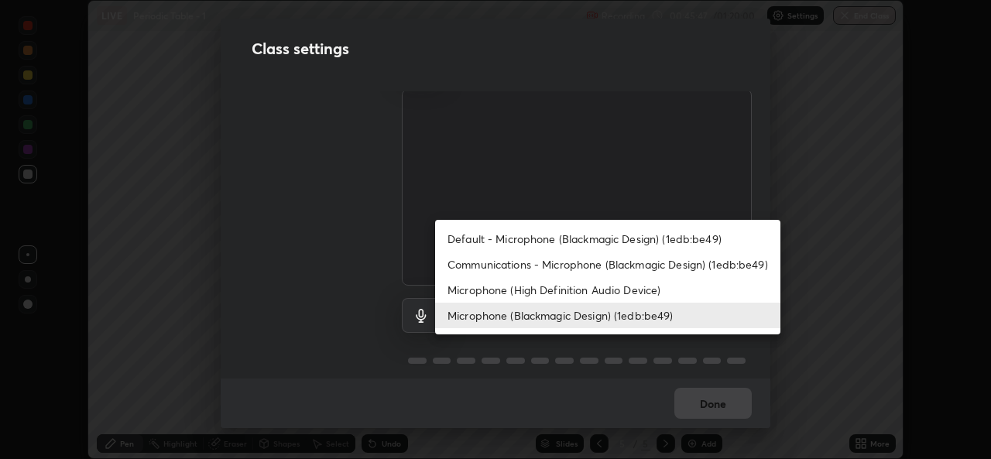
click at [503, 290] on li "Microphone (High Definition Audio Device)" at bounding box center [607, 290] width 345 height 26
type input "99848f2a9d109760ec62b66e2f255c73a791916cfc686045695a6d5e2156f403"
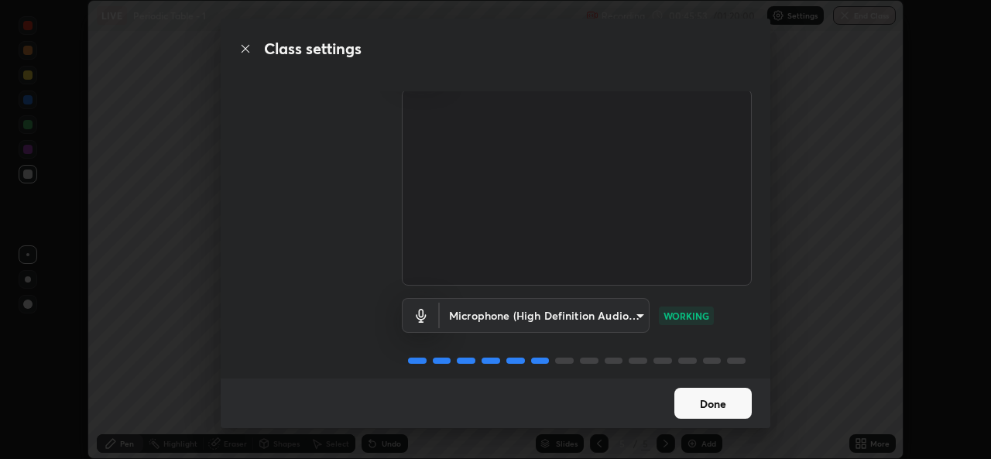
click at [710, 406] on button "Done" at bounding box center [713, 403] width 77 height 31
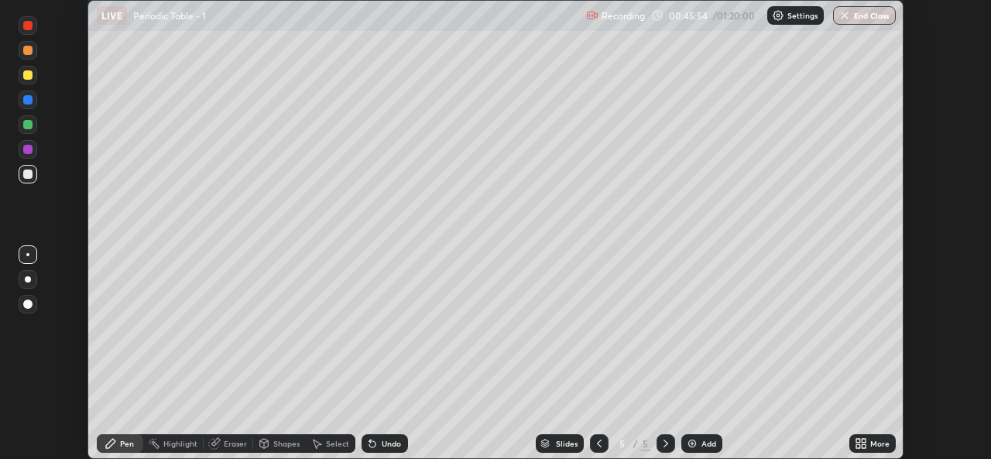
click at [865, 447] on icon at bounding box center [864, 447] width 4 height 4
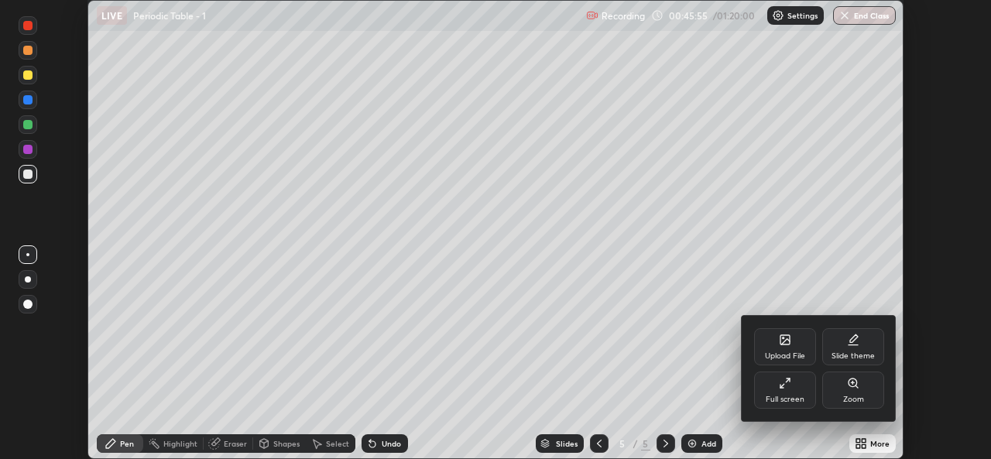
click at [783, 390] on div "Full screen" at bounding box center [785, 390] width 62 height 37
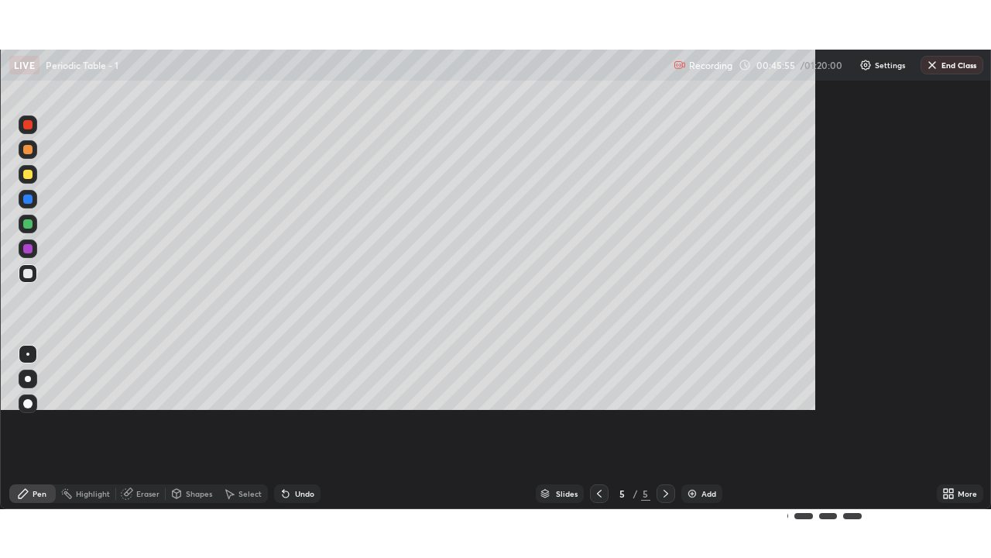
scroll to position [558, 991]
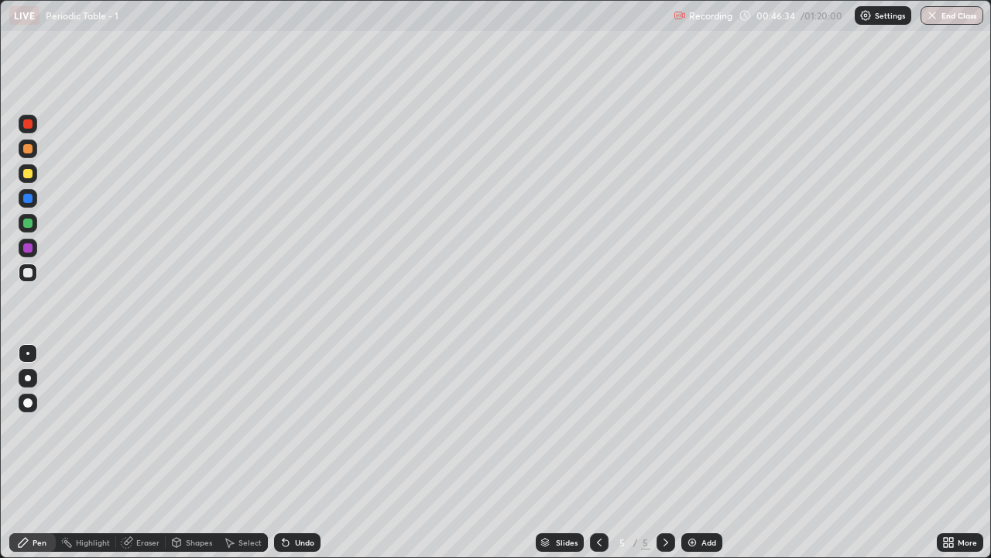
click at [696, 458] on img at bounding box center [692, 542] width 12 height 12
click at [29, 170] on div at bounding box center [27, 173] width 9 height 9
click at [29, 272] on div at bounding box center [27, 272] width 9 height 9
click at [31, 219] on div at bounding box center [27, 222] width 9 height 9
click at [29, 273] on div at bounding box center [27, 272] width 9 height 9
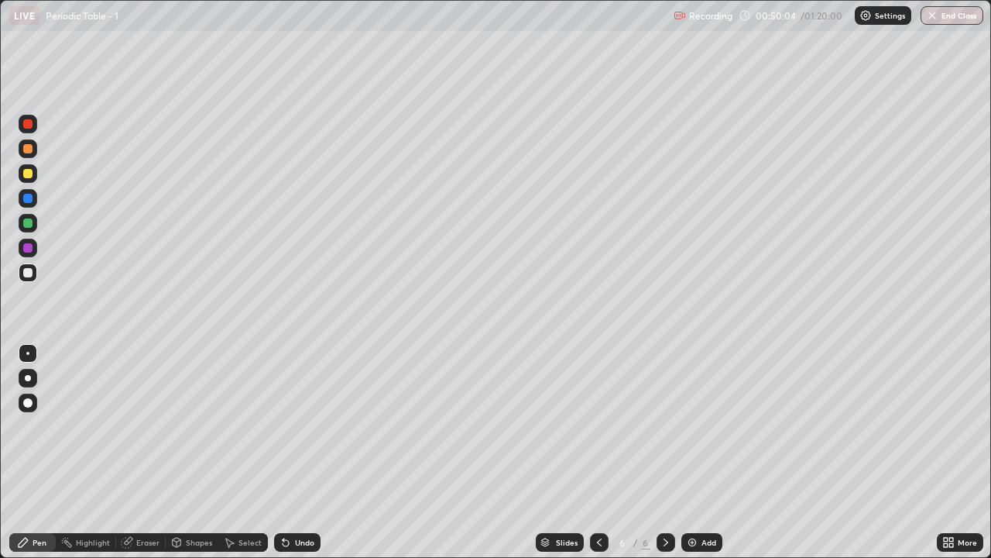
click at [29, 223] on div at bounding box center [27, 222] width 9 height 9
click at [29, 273] on div at bounding box center [27, 272] width 9 height 9
click at [694, 458] on div "Add" at bounding box center [702, 542] width 41 height 19
click at [32, 180] on div at bounding box center [28, 173] width 19 height 19
click at [29, 276] on div at bounding box center [27, 272] width 9 height 9
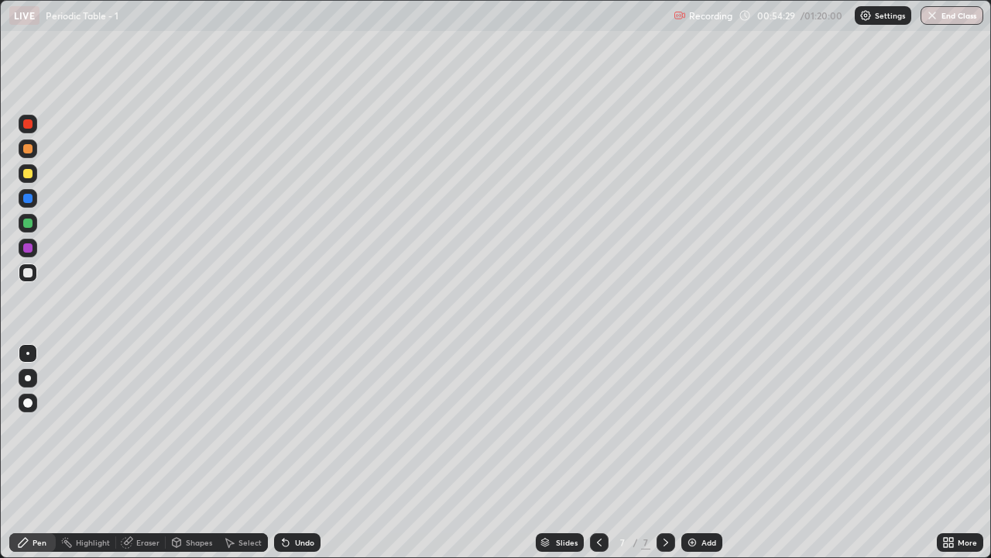
click at [29, 177] on div at bounding box center [27, 173] width 9 height 9
click at [31, 269] on div at bounding box center [27, 272] width 9 height 9
click at [29, 177] on div at bounding box center [27, 173] width 9 height 9
click at [28, 274] on div at bounding box center [27, 272] width 9 height 9
click at [30, 225] on div at bounding box center [27, 222] width 9 height 9
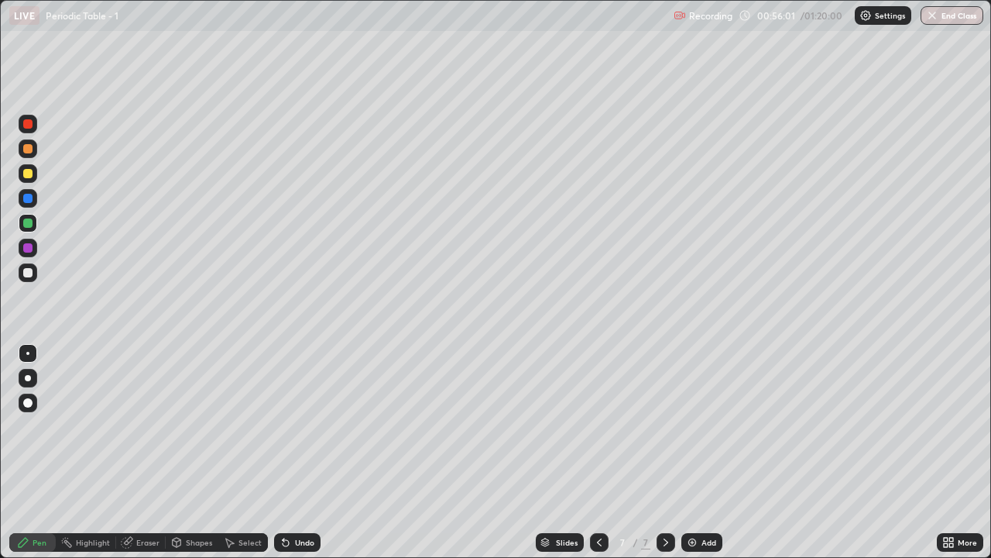
click at [29, 278] on div at bounding box center [28, 272] width 19 height 19
click at [28, 173] on div at bounding box center [27, 173] width 9 height 9
click at [297, 458] on div "Undo" at bounding box center [297, 542] width 46 height 19
click at [702, 458] on div "Add" at bounding box center [709, 542] width 15 height 8
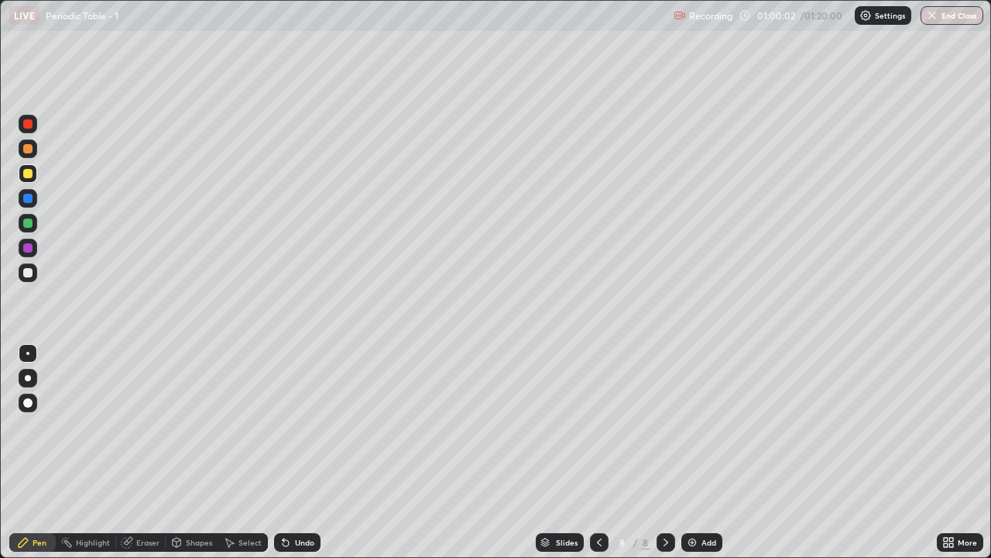
click at [28, 276] on div at bounding box center [27, 272] width 9 height 9
click at [30, 173] on div at bounding box center [27, 173] width 9 height 9
click at [700, 458] on div "Add" at bounding box center [702, 542] width 41 height 19
click at [31, 275] on div at bounding box center [27, 272] width 9 height 9
click at [26, 219] on div at bounding box center [27, 222] width 9 height 9
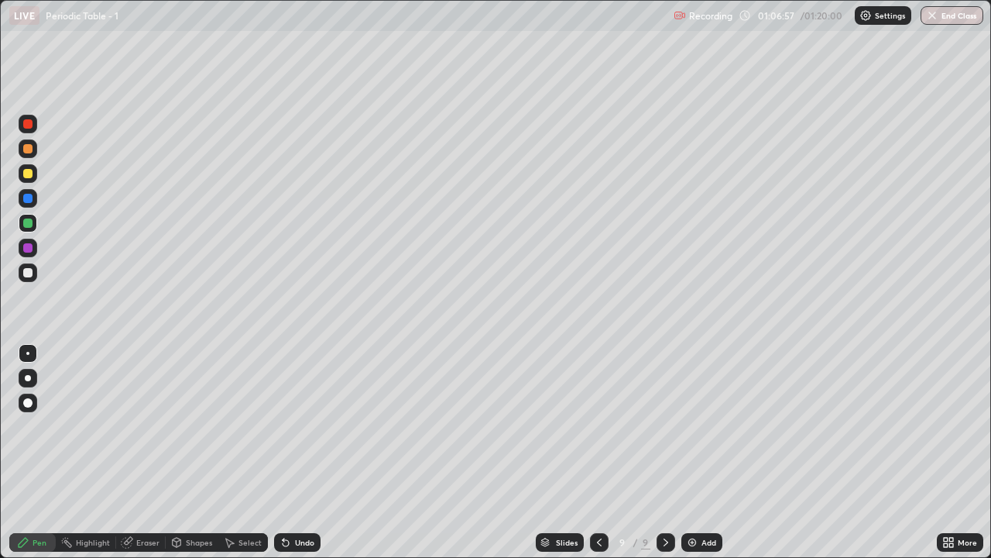
click at [300, 458] on div "Undo" at bounding box center [297, 542] width 46 height 19
click at [297, 458] on div "Undo" at bounding box center [297, 542] width 46 height 19
click at [35, 178] on div at bounding box center [28, 173] width 19 height 19
click at [28, 274] on div at bounding box center [27, 272] width 9 height 9
click at [29, 218] on div at bounding box center [27, 222] width 9 height 9
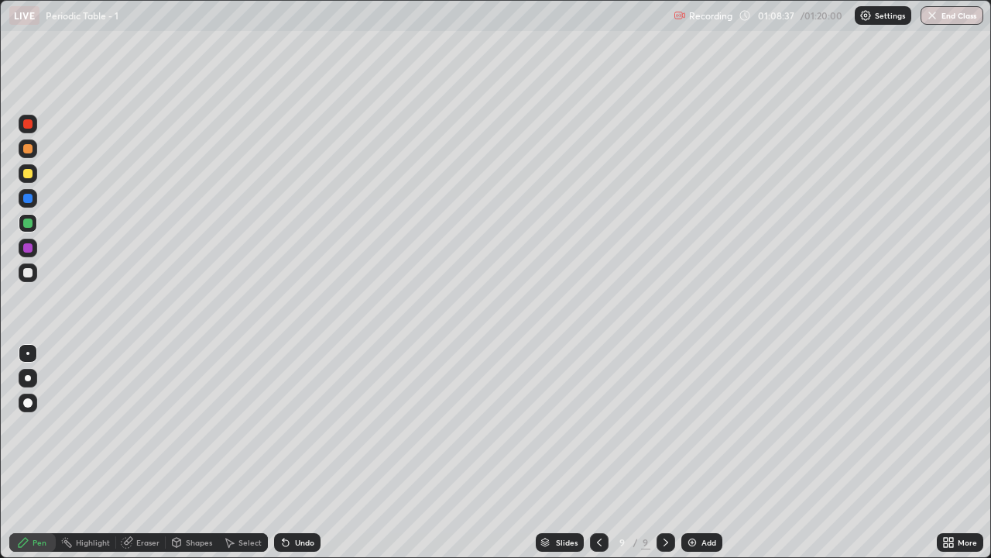
click at [32, 271] on div at bounding box center [27, 272] width 9 height 9
click at [29, 222] on div at bounding box center [27, 222] width 9 height 9
click at [29, 173] on div at bounding box center [27, 173] width 9 height 9
click at [159, 458] on div "Eraser" at bounding box center [141, 542] width 50 height 19
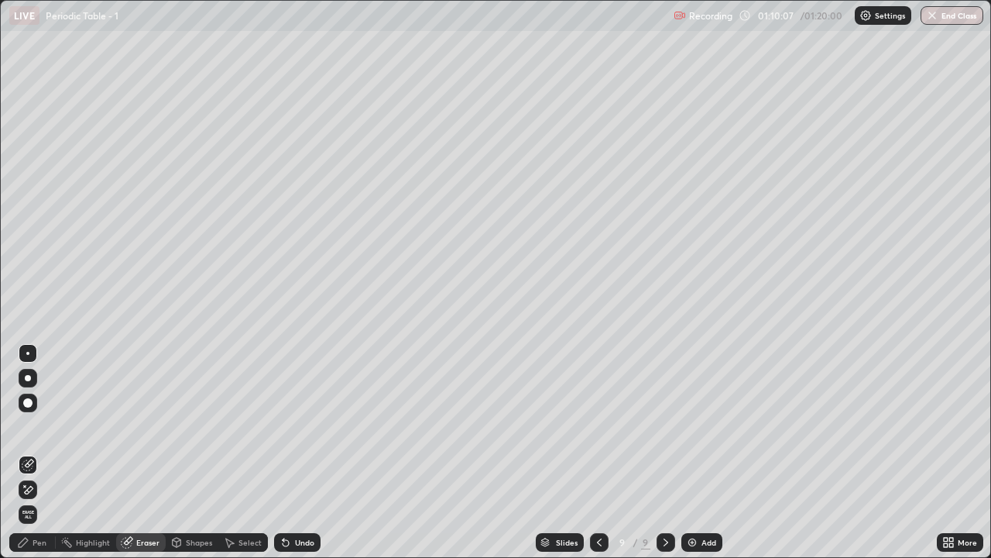
click at [29, 458] on div "Pen" at bounding box center [32, 542] width 46 height 19
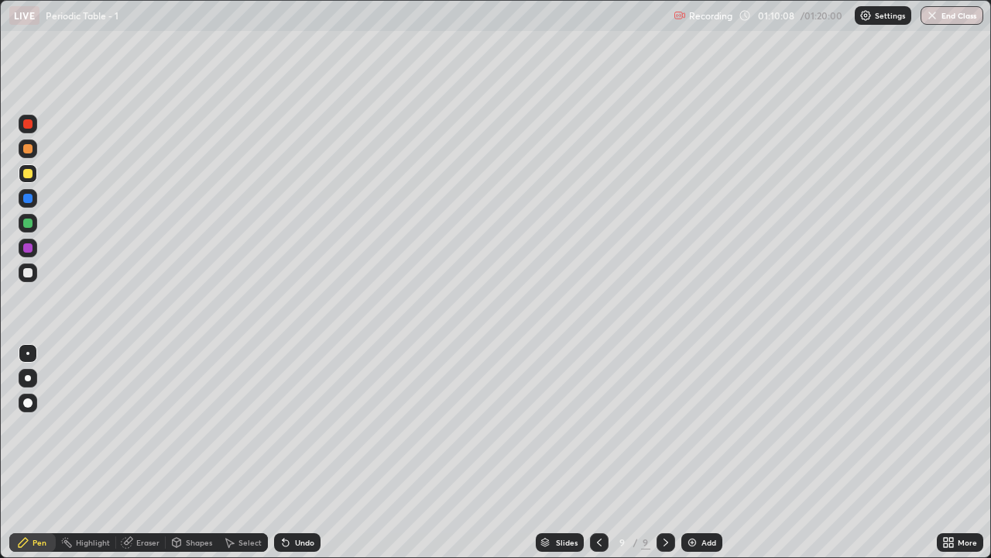
click at [27, 167] on div at bounding box center [28, 173] width 19 height 19
click at [34, 274] on div at bounding box center [28, 272] width 19 height 19
click at [692, 458] on img at bounding box center [692, 542] width 12 height 12
click at [29, 171] on div at bounding box center [27, 173] width 9 height 9
click at [959, 16] on button "End Class" at bounding box center [952, 15] width 61 height 19
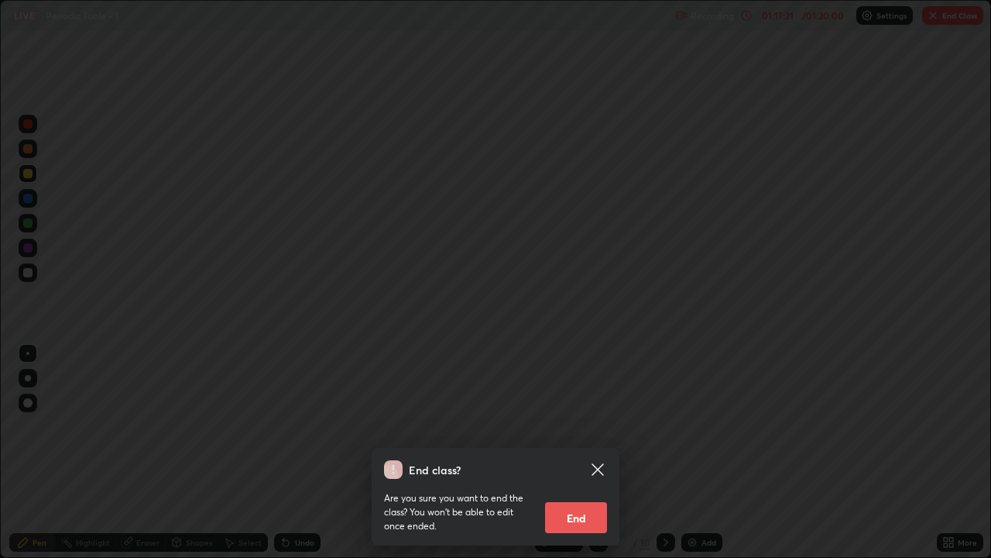
click at [581, 458] on button "End" at bounding box center [576, 517] width 62 height 31
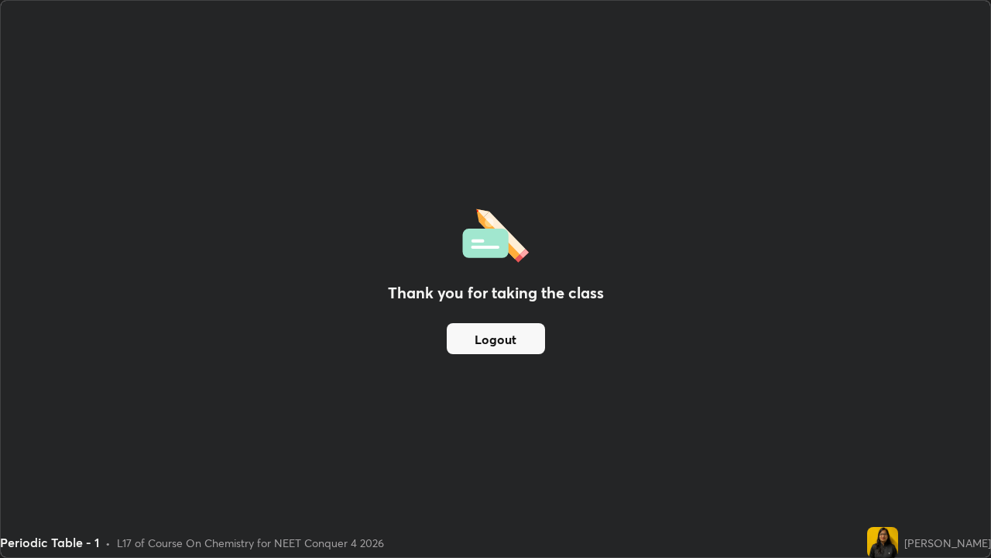
click at [511, 339] on button "Logout" at bounding box center [496, 338] width 98 height 31
click at [514, 336] on button "Logout" at bounding box center [496, 338] width 98 height 31
